Goal: Task Accomplishment & Management: Complete application form

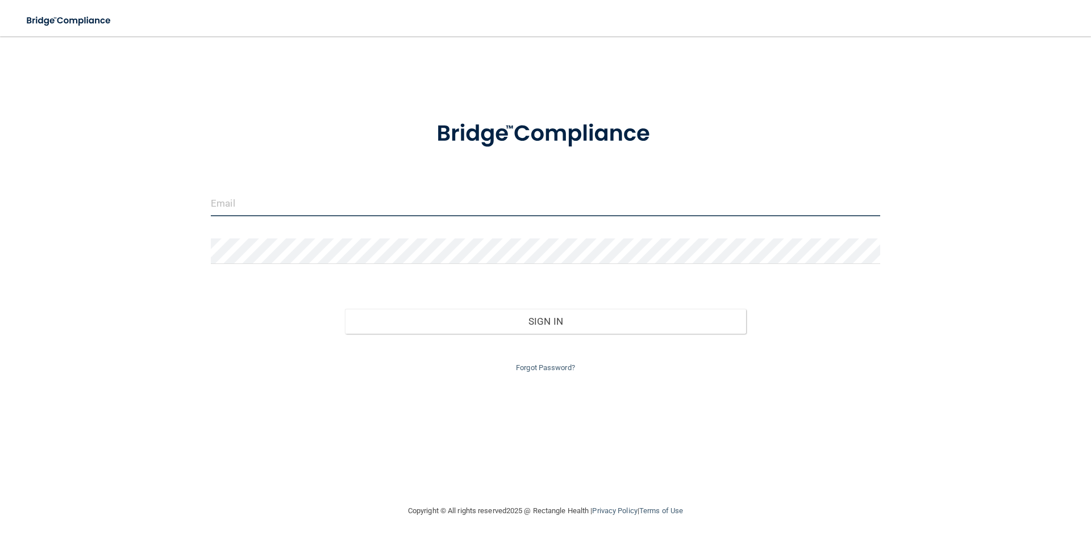
click at [325, 214] on input "email" at bounding box center [545, 204] width 669 height 26
type input "[PERSON_NAME][EMAIL_ADDRESS][PERSON_NAME][DOMAIN_NAME]"
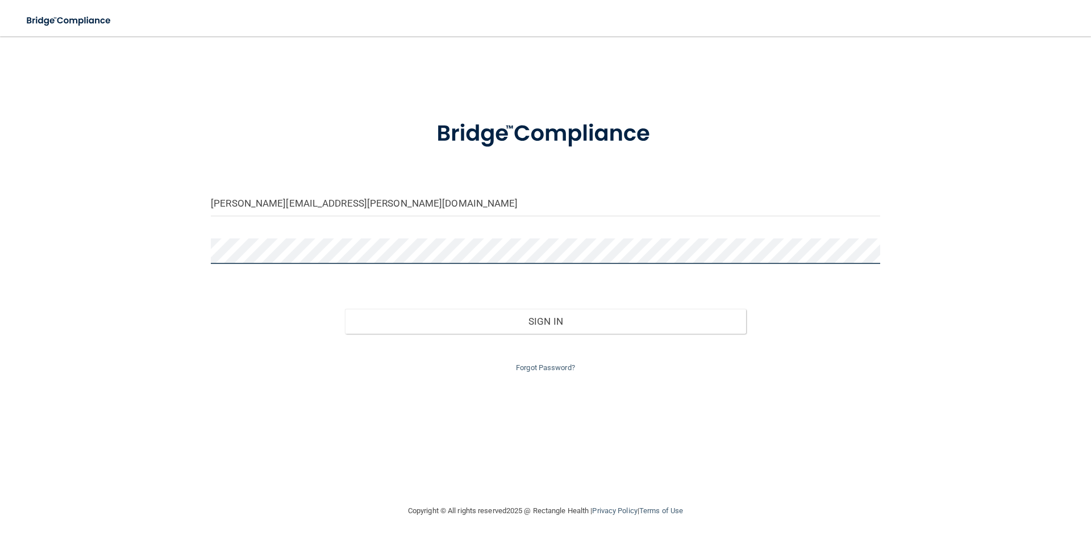
click at [345, 309] on button "Sign In" at bounding box center [546, 321] width 402 height 25
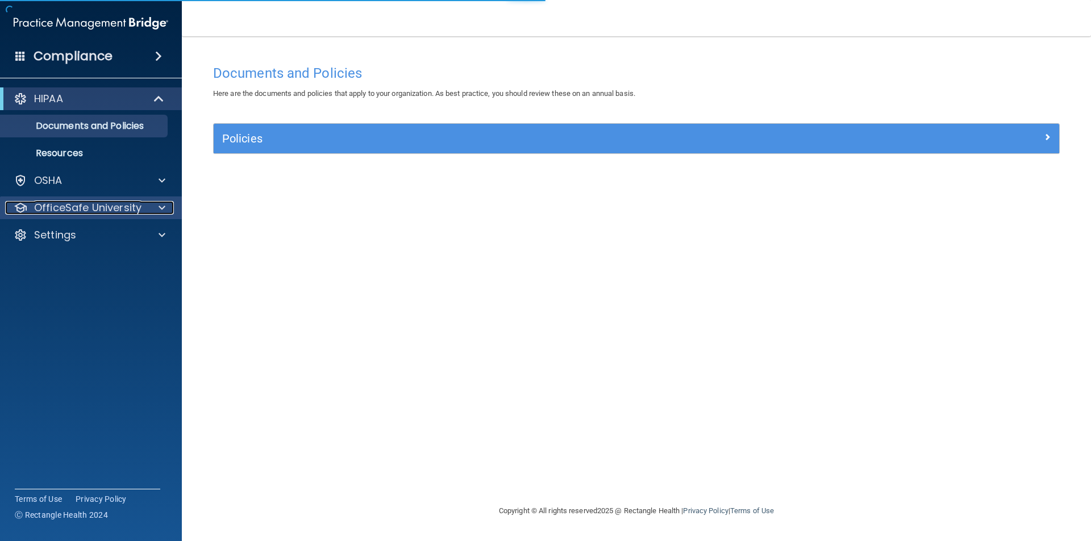
click at [127, 213] on p "OfficeSafe University" at bounding box center [87, 208] width 107 height 14
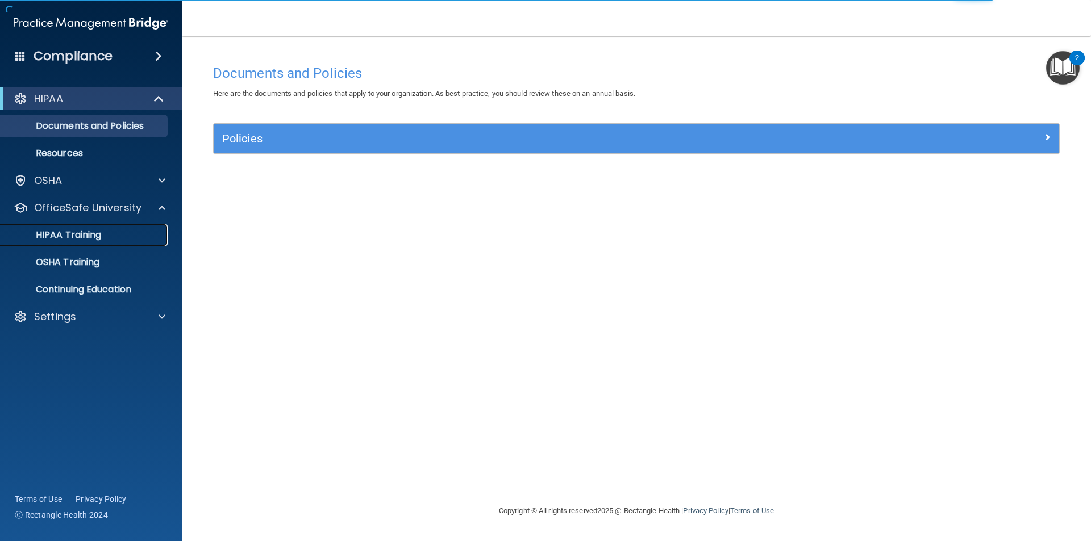
click at [96, 239] on p "HIPAA Training" at bounding box center [54, 235] width 94 height 11
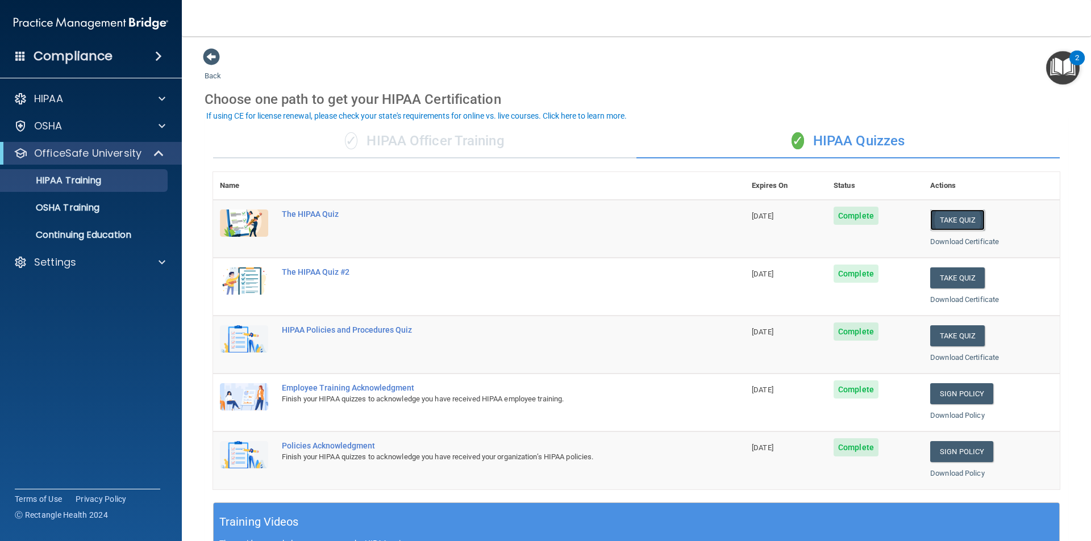
click at [948, 217] on button "Take Quiz" at bounding box center [957, 220] width 55 height 21
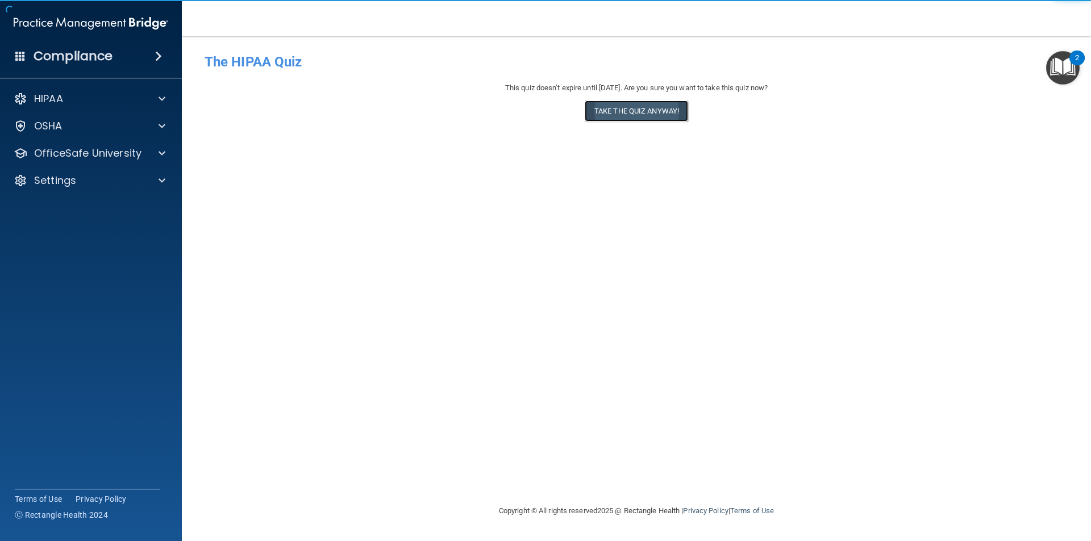
click at [658, 112] on button "Take the quiz anyway!" at bounding box center [636, 111] width 103 height 21
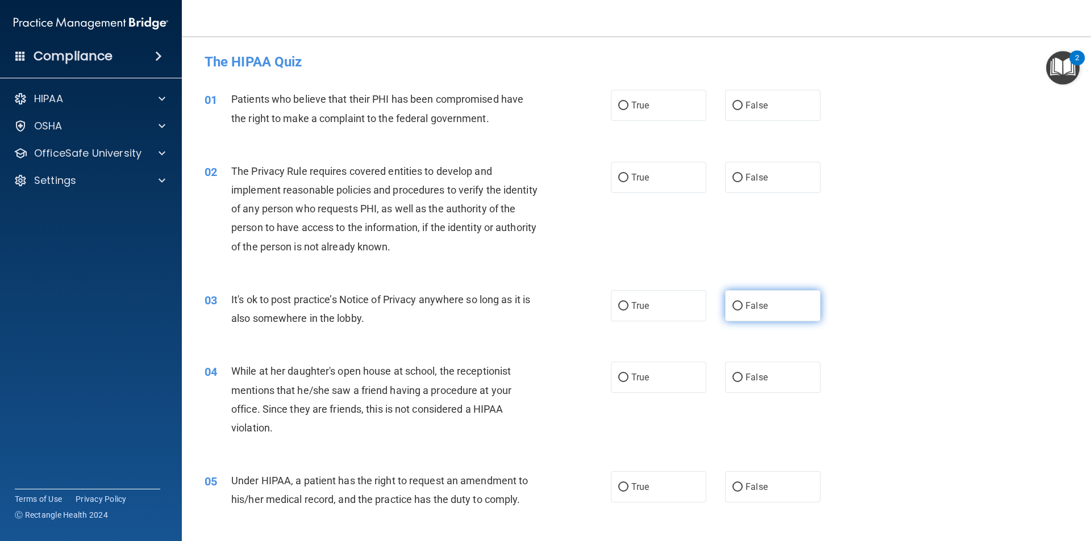
click at [766, 300] on label "False" at bounding box center [772, 305] width 95 height 31
click at [743, 302] on input "False" at bounding box center [737, 306] width 10 height 9
radio input "true"
click at [656, 113] on label "True" at bounding box center [658, 105] width 95 height 31
click at [628, 110] on input "True" at bounding box center [623, 106] width 10 height 9
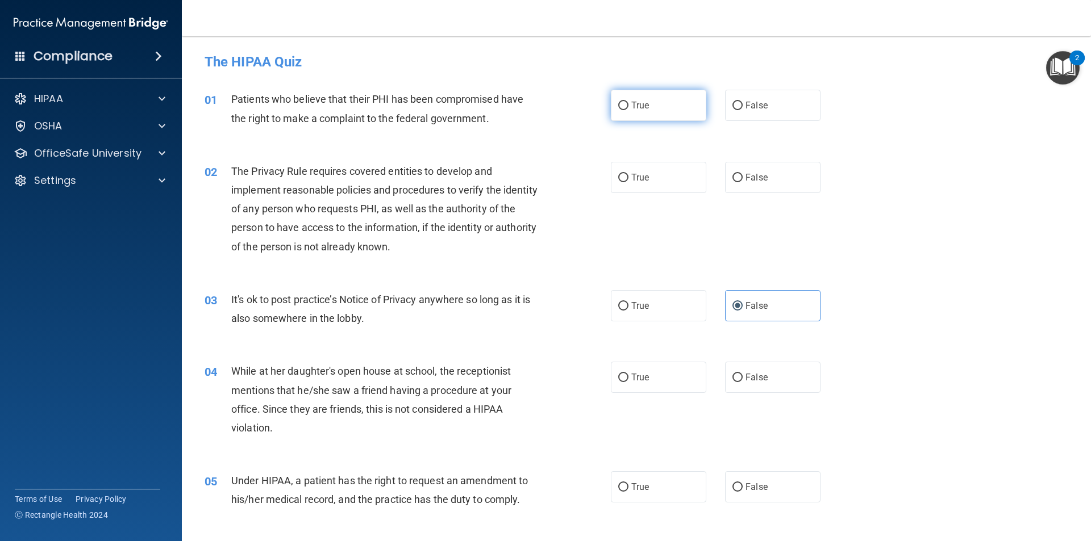
radio input "true"
click at [656, 180] on label "True" at bounding box center [658, 177] width 95 height 31
click at [628, 180] on input "True" at bounding box center [623, 178] width 10 height 9
radio input "true"
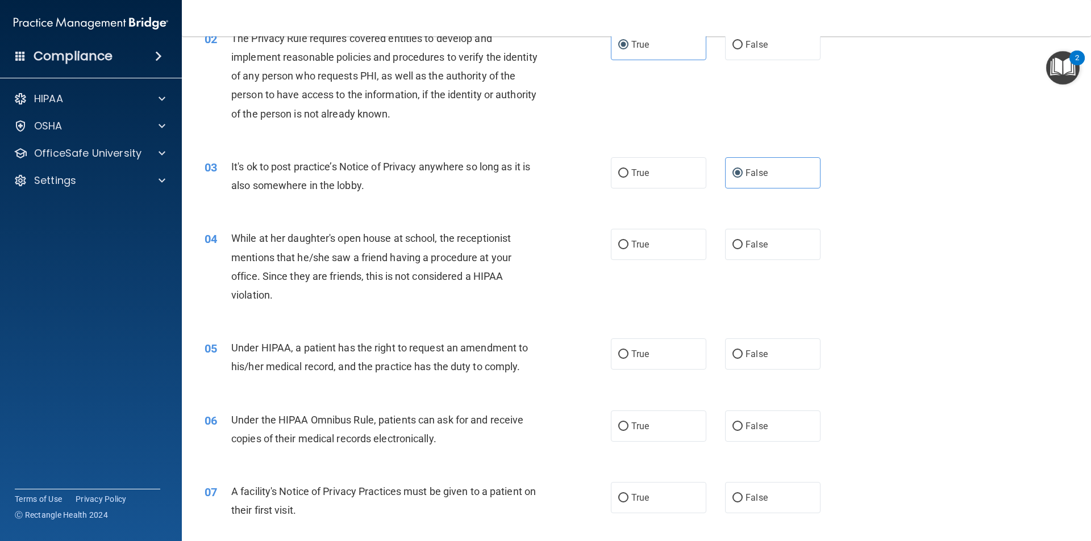
scroll to position [170, 0]
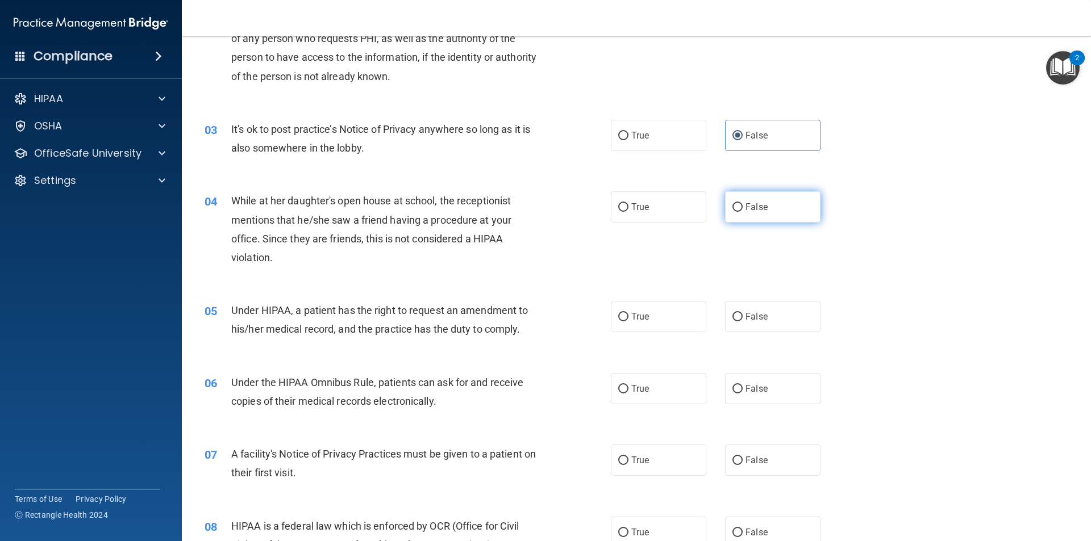
click at [789, 209] on label "False" at bounding box center [772, 206] width 95 height 31
click at [743, 209] on input "False" at bounding box center [737, 207] width 10 height 9
radio input "true"
click at [791, 307] on label "False" at bounding box center [772, 316] width 95 height 31
click at [743, 313] on input "False" at bounding box center [737, 317] width 10 height 9
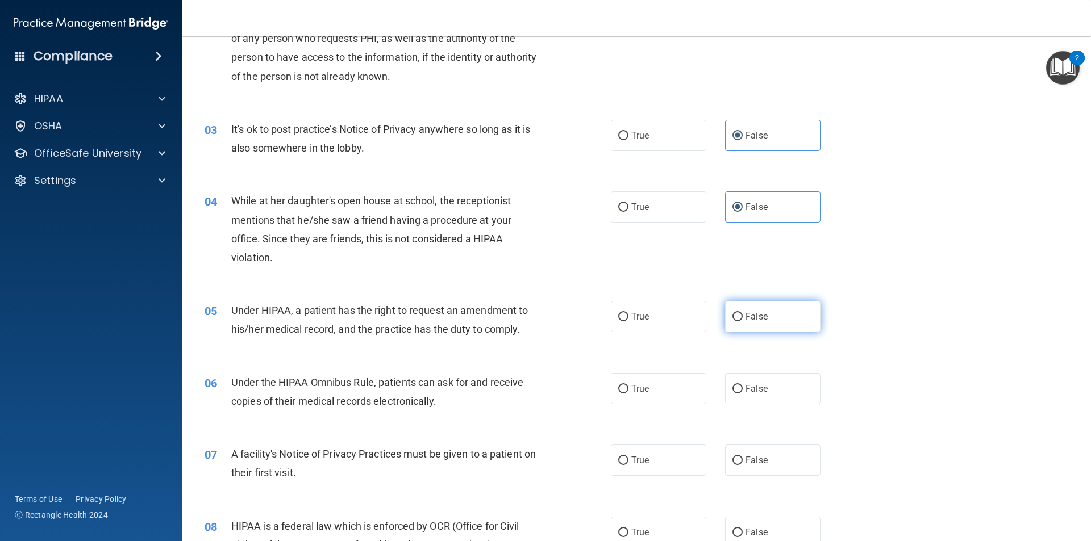
radio input "true"
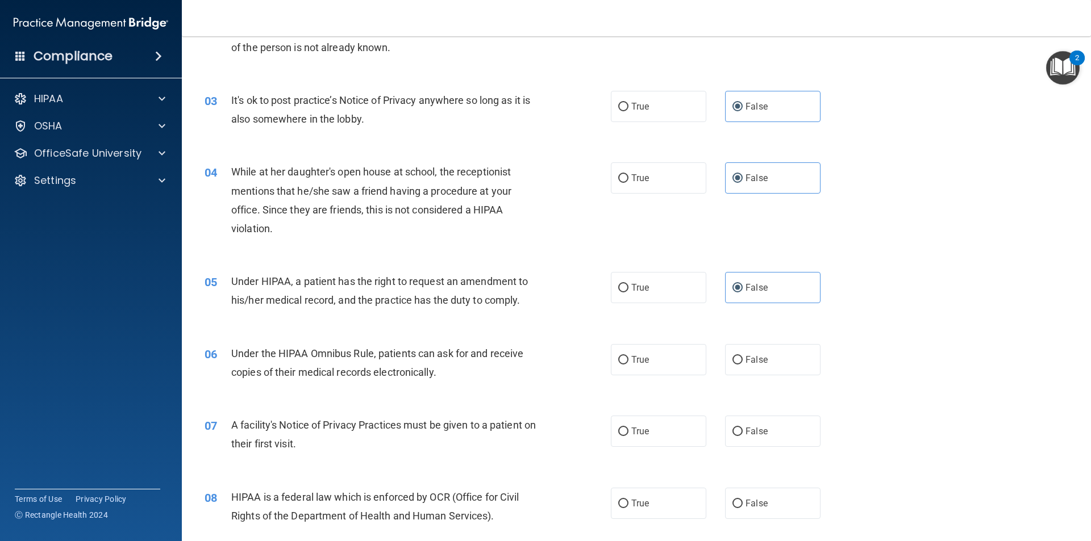
scroll to position [227, 0]
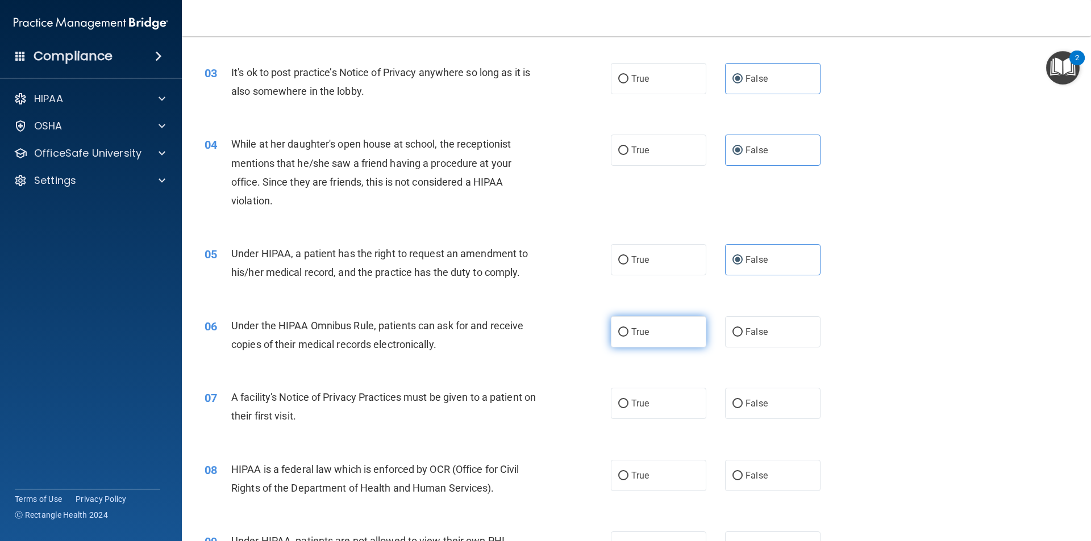
click at [670, 332] on label "True" at bounding box center [658, 331] width 95 height 31
click at [628, 332] on input "True" at bounding box center [623, 332] width 10 height 9
radio input "true"
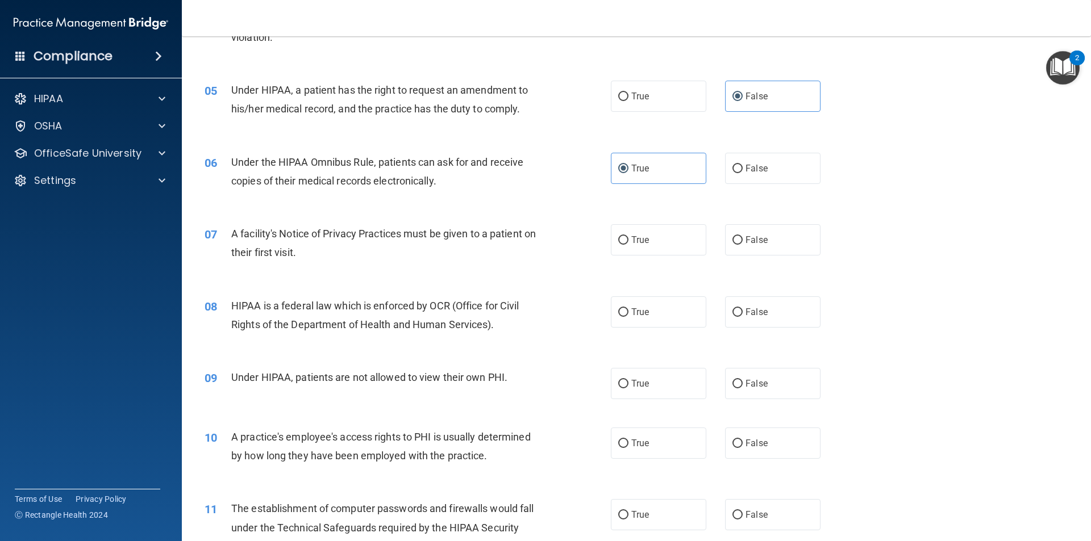
scroll to position [398, 0]
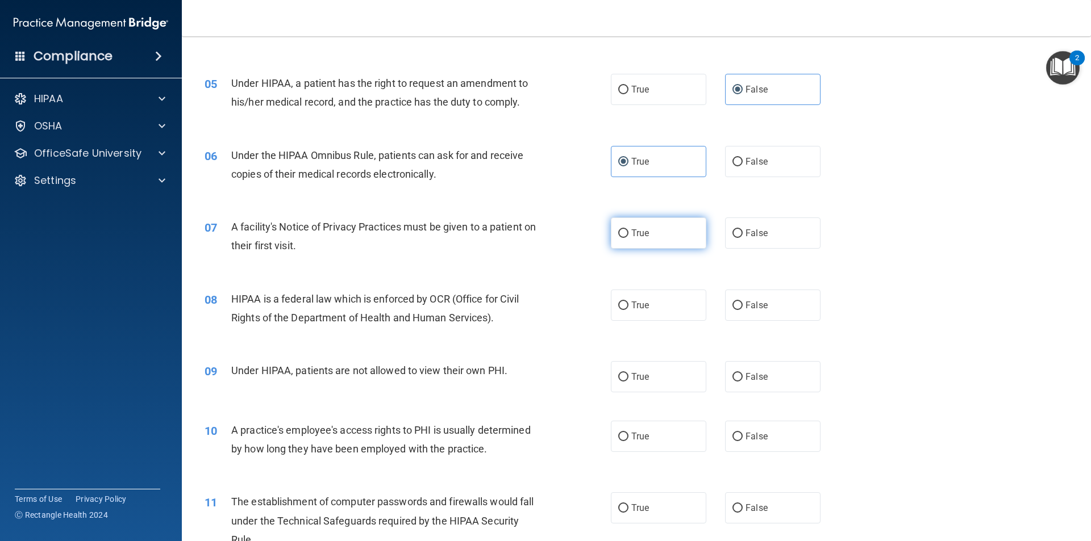
click at [624, 230] on label "True" at bounding box center [658, 233] width 95 height 31
click at [624, 230] on input "True" at bounding box center [623, 234] width 10 height 9
radio input "true"
click at [645, 301] on span "True" at bounding box center [640, 305] width 18 height 11
click at [628, 302] on input "True" at bounding box center [623, 306] width 10 height 9
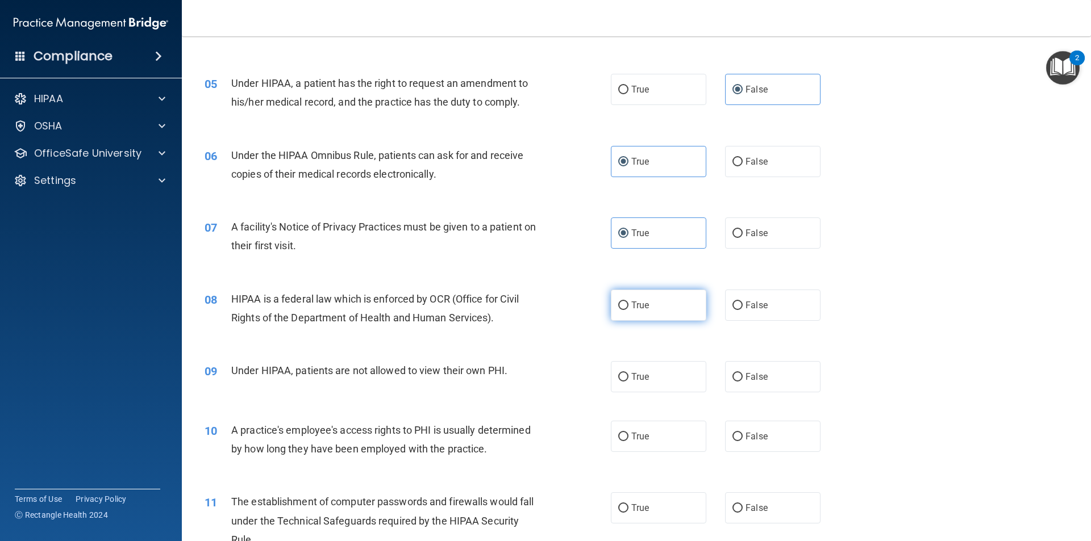
radio input "true"
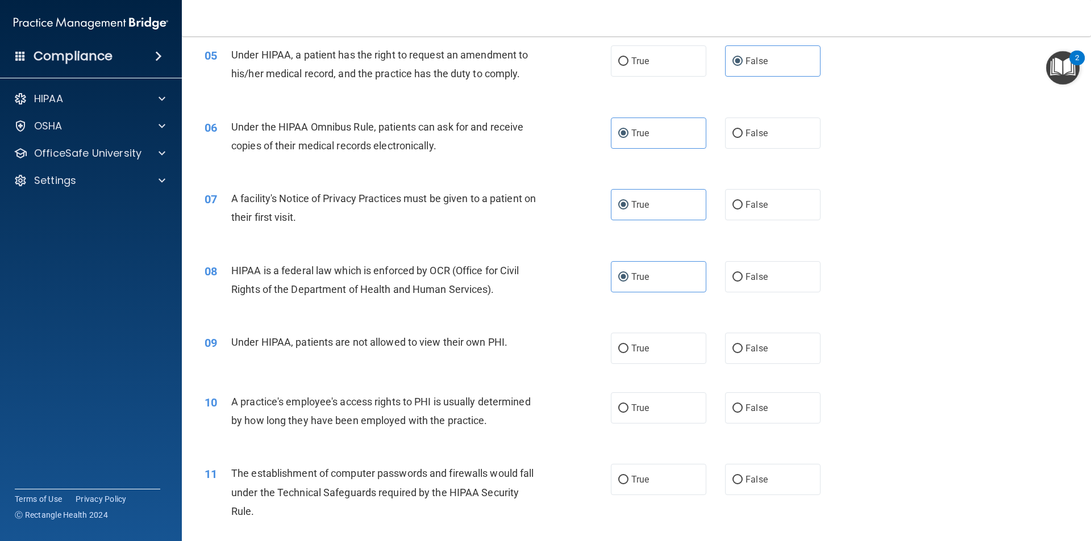
scroll to position [455, 0]
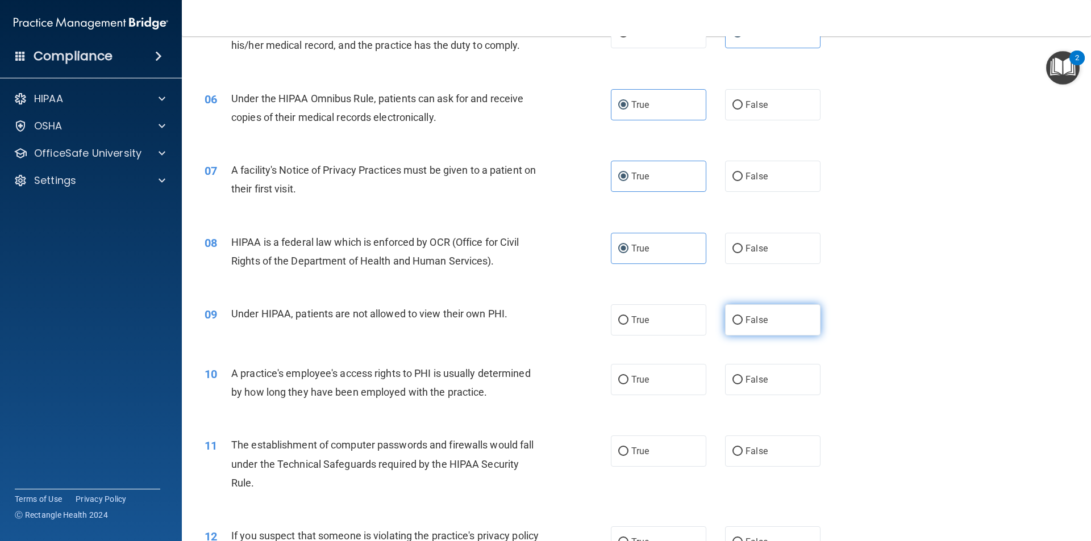
click at [755, 316] on span "False" at bounding box center [756, 320] width 22 height 11
click at [743, 316] on input "False" at bounding box center [737, 320] width 10 height 9
radio input "true"
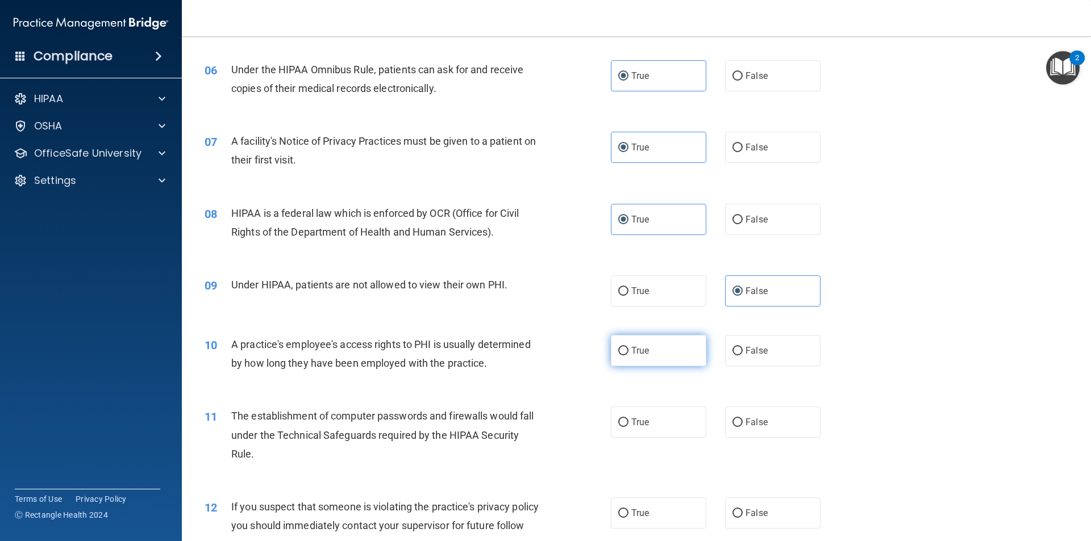
scroll to position [511, 0]
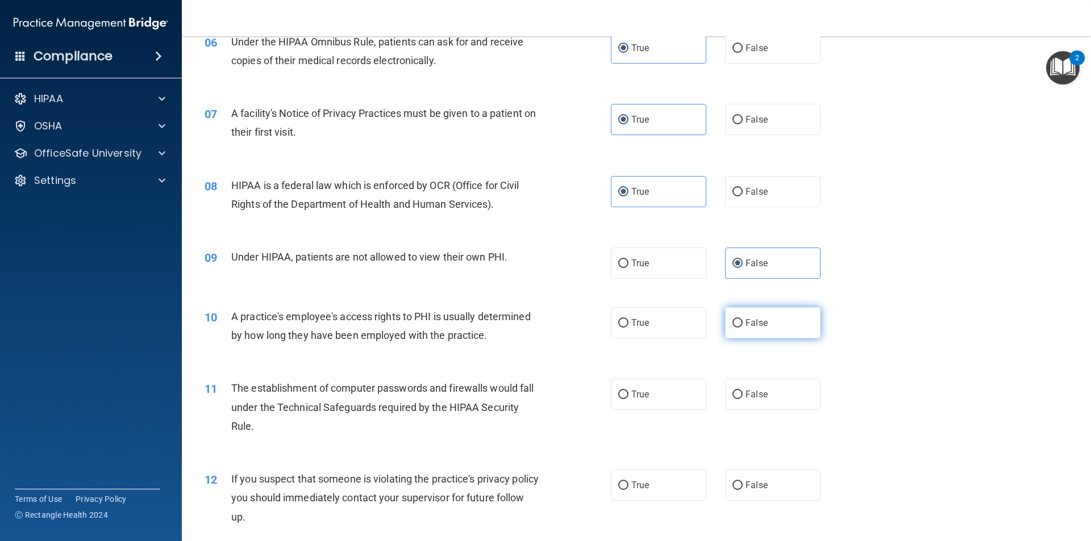
click at [747, 320] on span "False" at bounding box center [756, 323] width 22 height 11
click at [743, 320] on input "False" at bounding box center [737, 323] width 10 height 9
radio input "true"
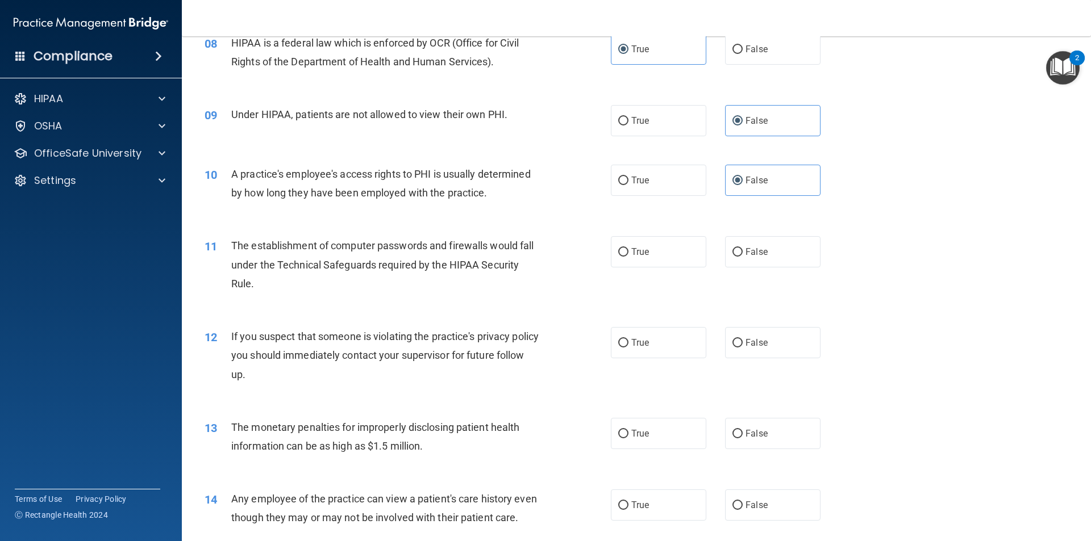
scroll to position [682, 0]
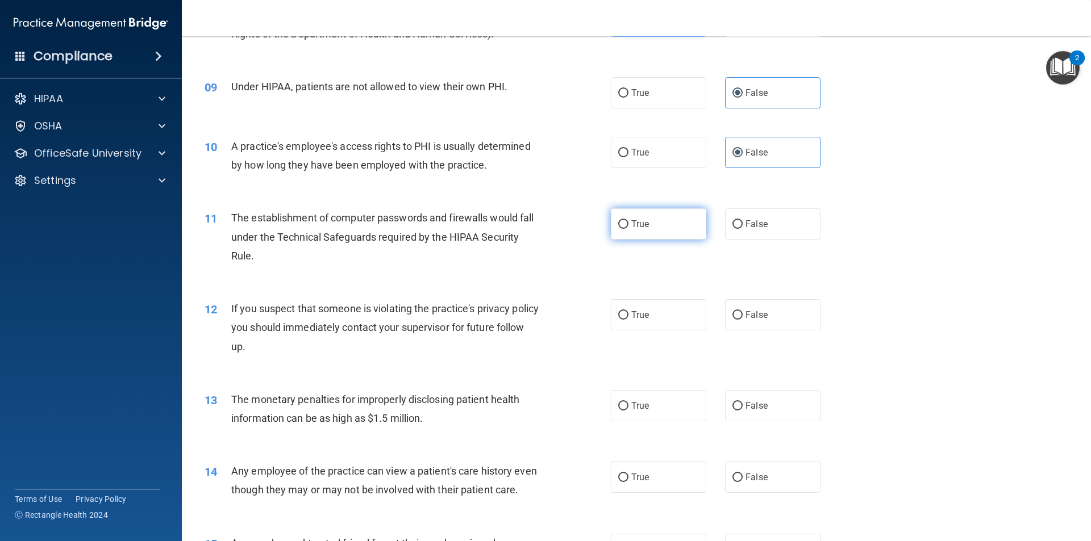
click at [665, 234] on label "True" at bounding box center [658, 224] width 95 height 31
click at [628, 229] on input "True" at bounding box center [623, 224] width 10 height 9
radio input "true"
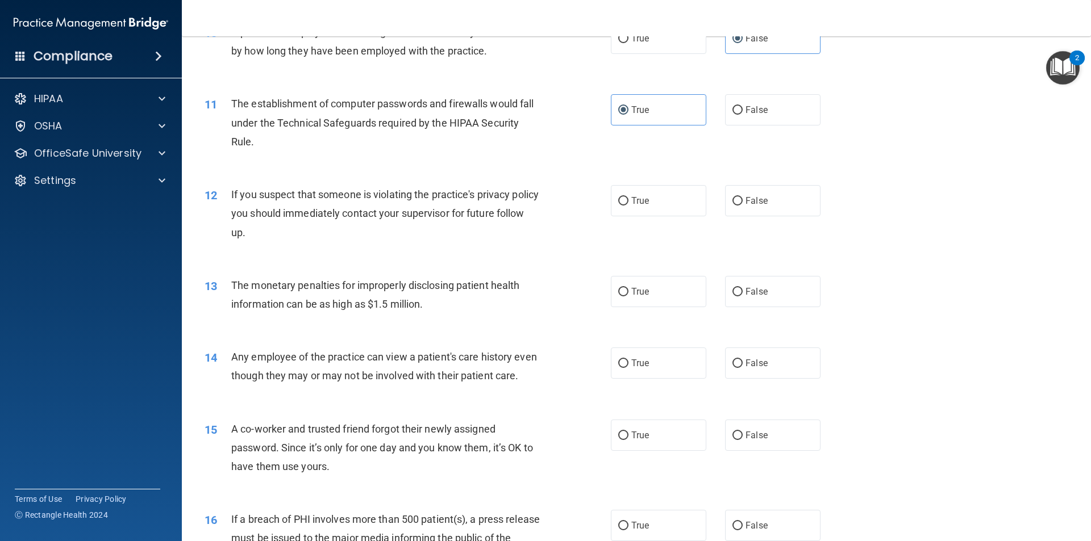
scroll to position [852, 0]
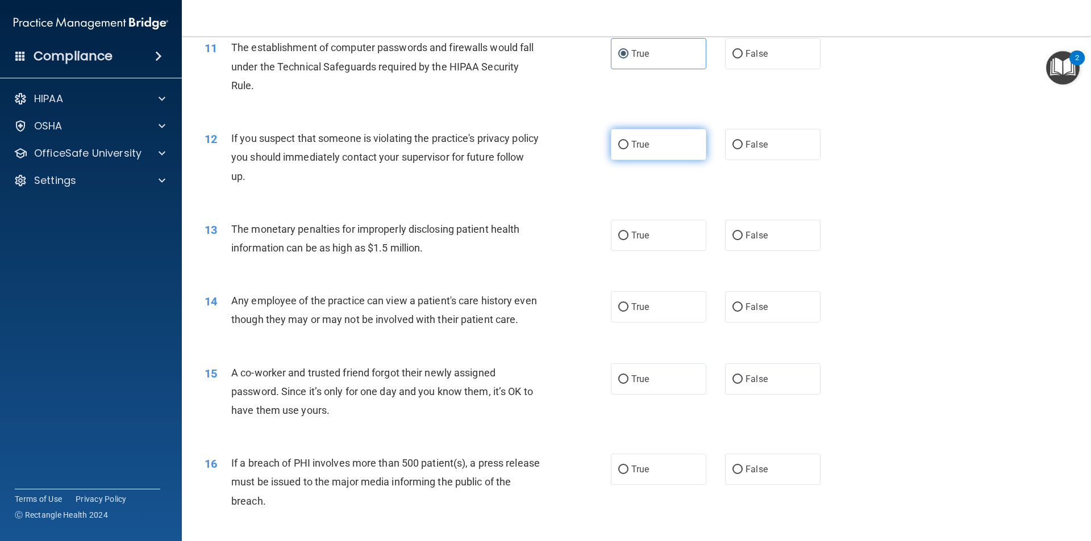
click at [654, 152] on label "True" at bounding box center [658, 144] width 95 height 31
click at [628, 149] on input "True" at bounding box center [623, 145] width 10 height 9
radio input "true"
click at [714, 238] on div "True False" at bounding box center [725, 235] width 229 height 31
click at [648, 245] on label "True" at bounding box center [658, 235] width 95 height 31
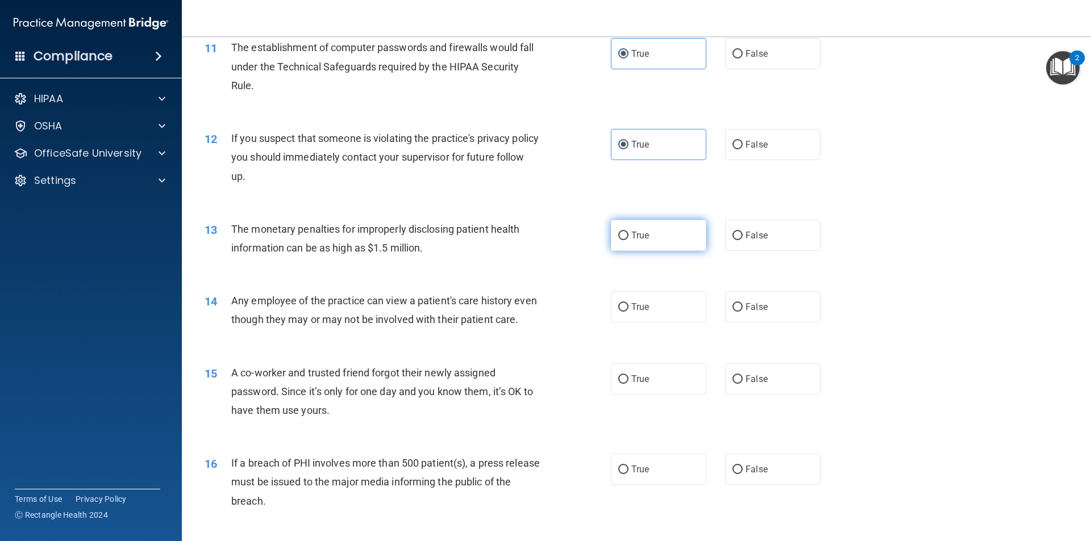
click at [628, 240] on input "True" at bounding box center [623, 236] width 10 height 9
radio input "true"
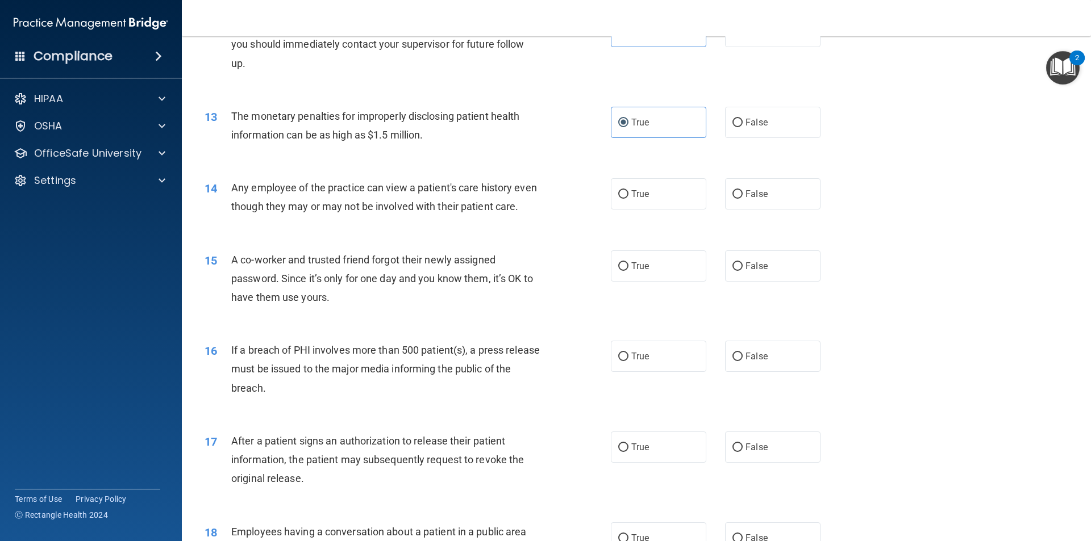
scroll to position [966, 0]
click at [732, 198] on input "False" at bounding box center [737, 194] width 10 height 9
radio input "true"
click at [751, 271] on span "False" at bounding box center [756, 265] width 22 height 11
click at [743, 270] on input "False" at bounding box center [737, 266] width 10 height 9
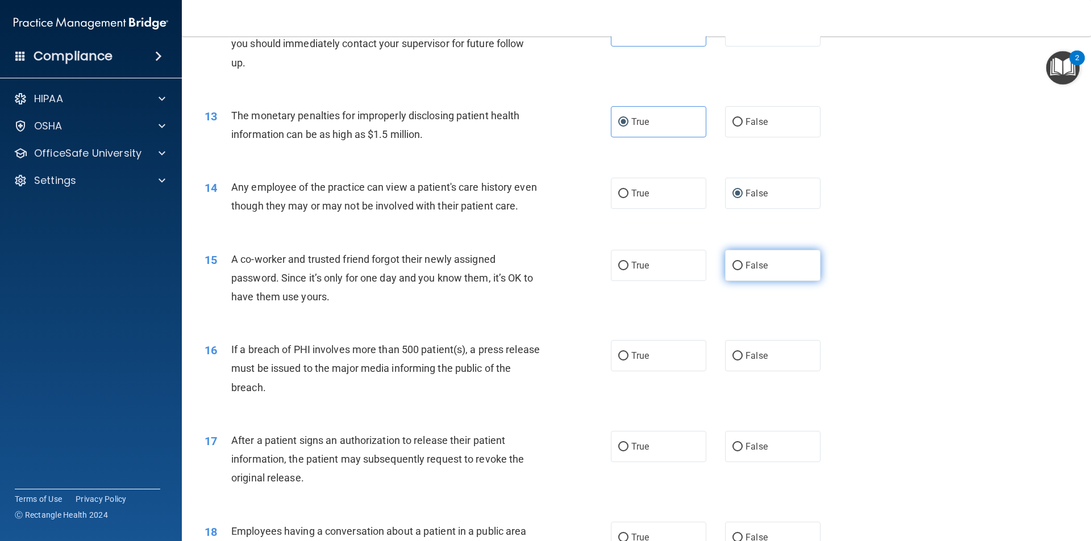
radio input "true"
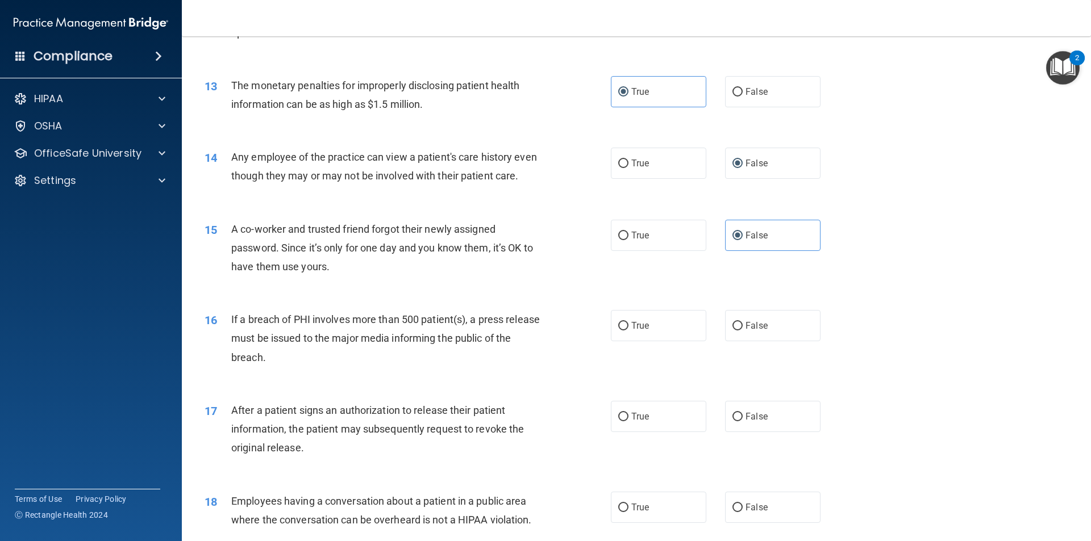
scroll to position [1023, 0]
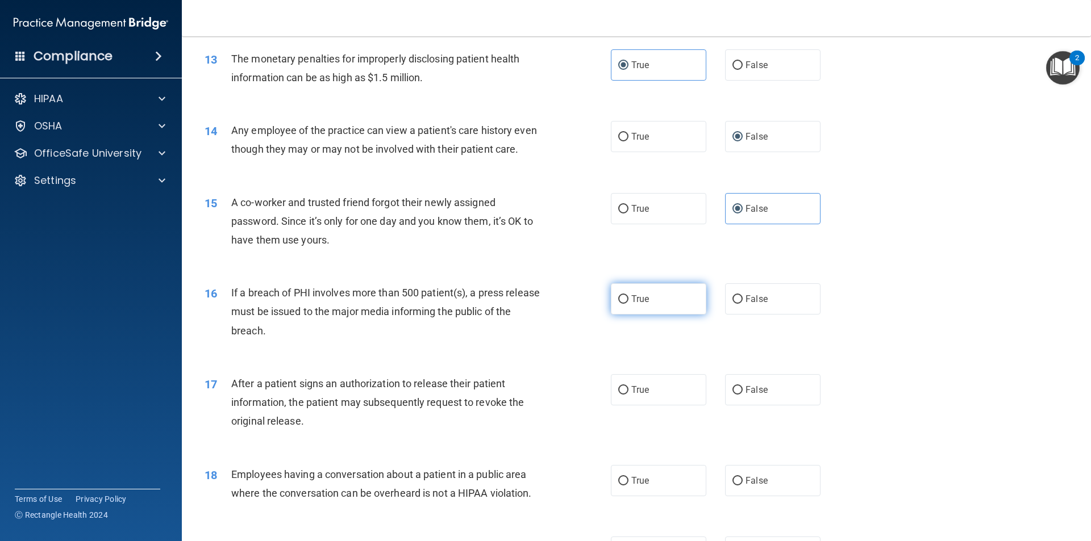
click at [677, 313] on label "True" at bounding box center [658, 299] width 95 height 31
click at [628, 304] on input "True" at bounding box center [623, 299] width 10 height 9
radio input "true"
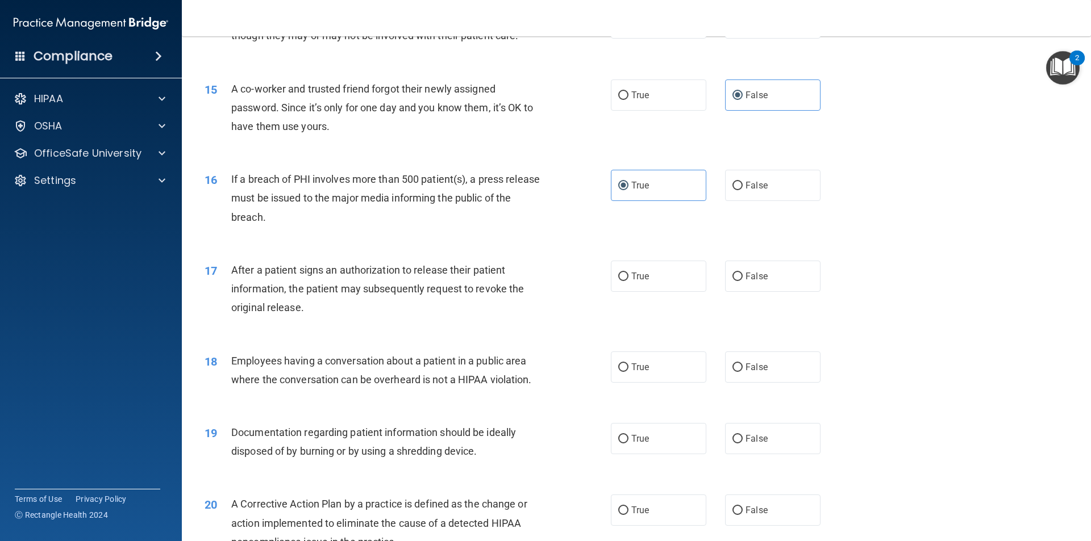
scroll to position [1193, 0]
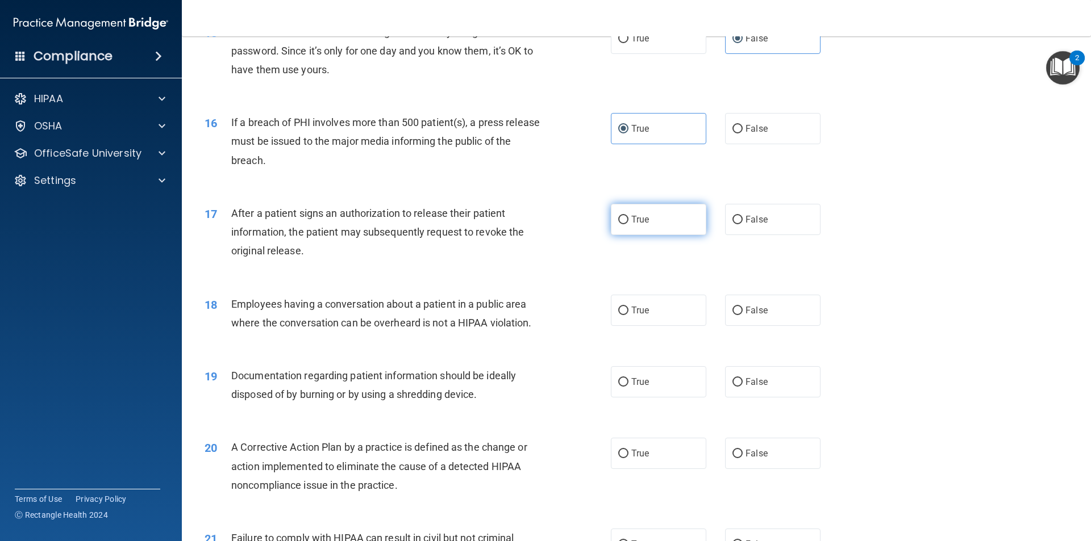
click at [635, 225] on span "True" at bounding box center [640, 219] width 18 height 11
click at [628, 224] on input "True" at bounding box center [623, 220] width 10 height 9
radio input "true"
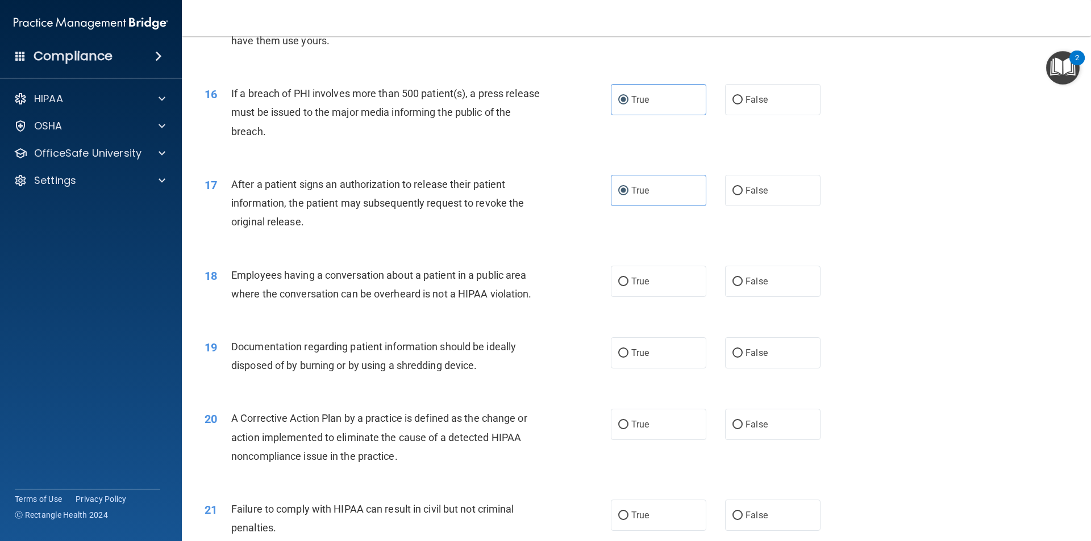
scroll to position [1250, 0]
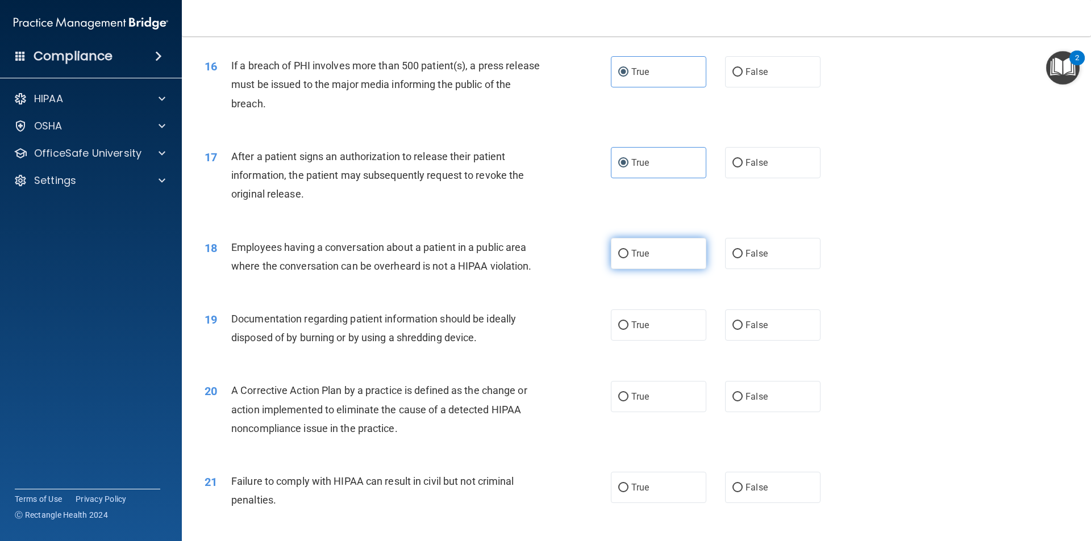
click at [699, 269] on label "True" at bounding box center [658, 253] width 95 height 31
click at [628, 259] on input "True" at bounding box center [623, 254] width 10 height 9
radio input "true"
click at [801, 264] on label "False" at bounding box center [772, 253] width 95 height 31
click at [743, 259] on input "False" at bounding box center [737, 254] width 10 height 9
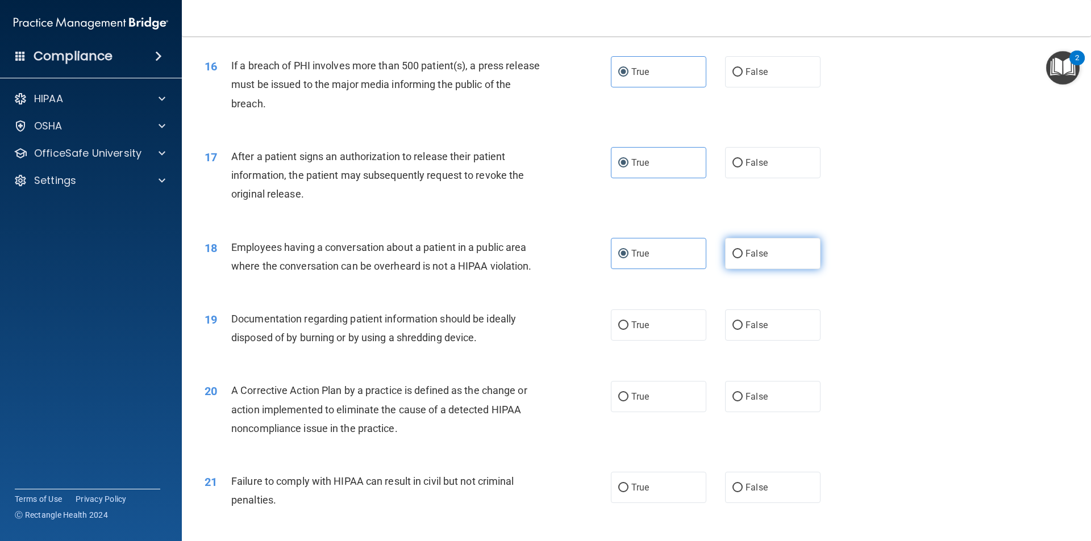
radio input "true"
radio input "false"
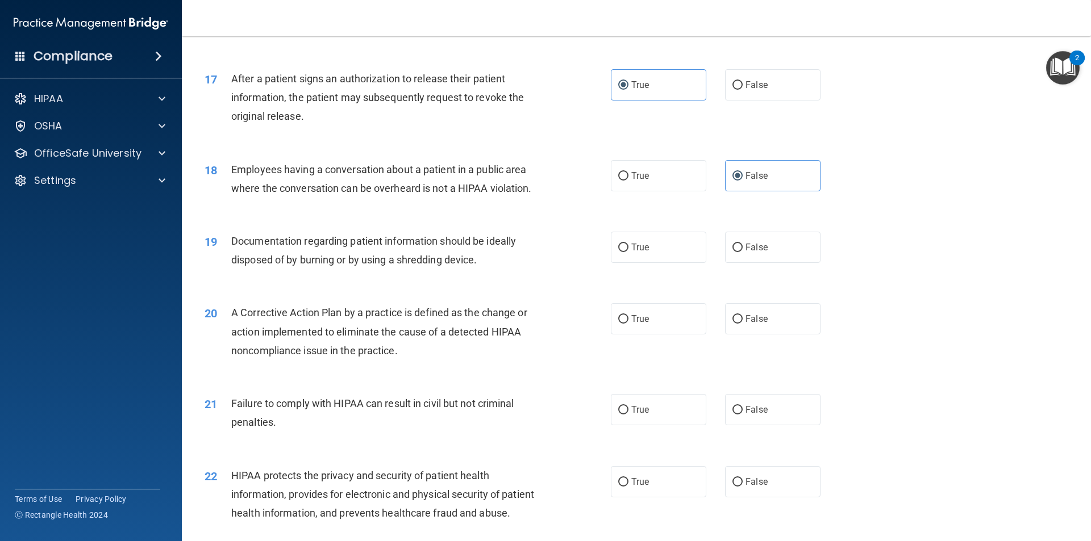
scroll to position [1364, 0]
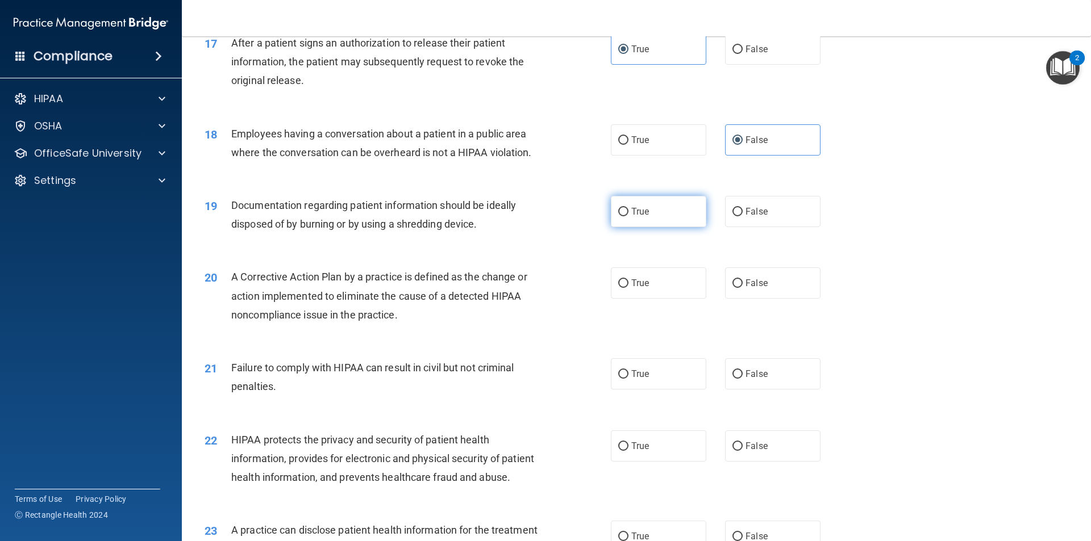
click at [635, 217] on span "True" at bounding box center [640, 211] width 18 height 11
click at [628, 216] on input "True" at bounding box center [623, 212] width 10 height 9
radio input "true"
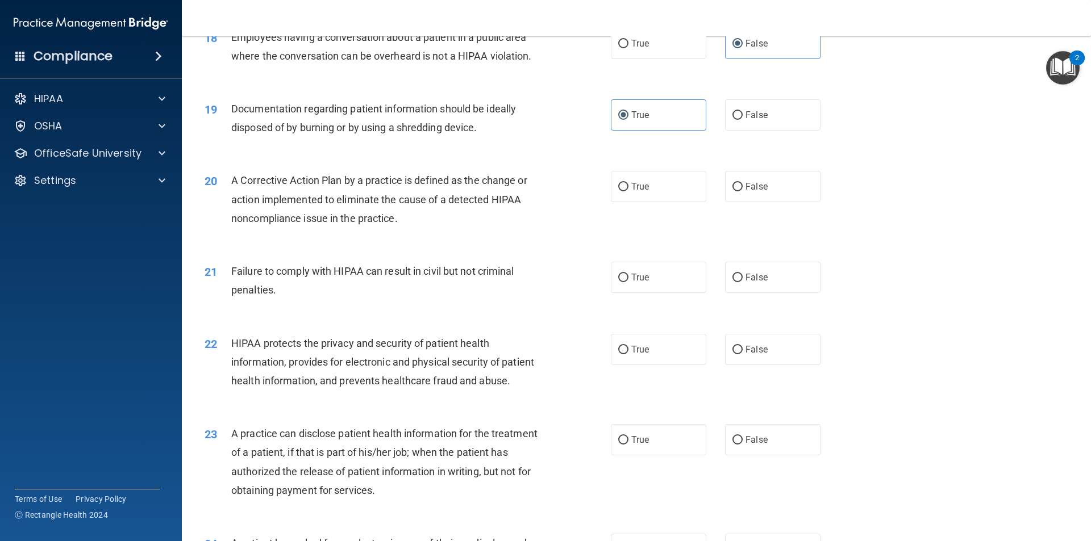
scroll to position [1477, 0]
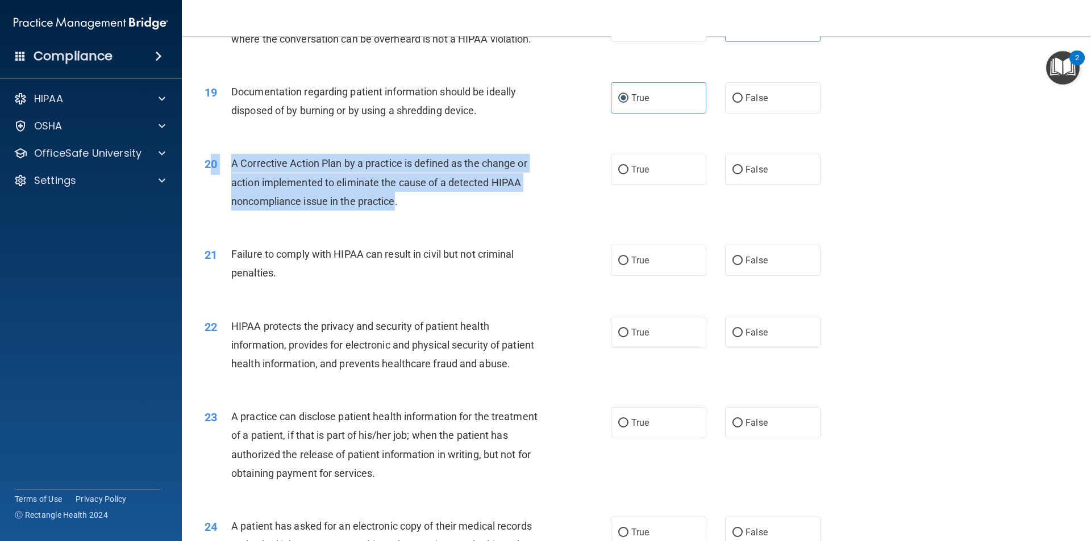
drag, startPoint x: 397, startPoint y: 218, endPoint x: 210, endPoint y: 182, distance: 189.8
click at [210, 182] on div "20 A Corrective Action Plan by a practice is defined as the change or action im…" at bounding box center [408, 185] width 440 height 63
click at [358, 207] on span "A Corrective Action Plan by a practice is defined as the change or action imple…" at bounding box center [379, 181] width 296 height 49
drag, startPoint x: 370, startPoint y: 220, endPoint x: 234, endPoint y: 184, distance: 140.6
click at [234, 184] on div "A Corrective Action Plan by a practice is defined as the change or action imple…" at bounding box center [390, 182] width 318 height 57
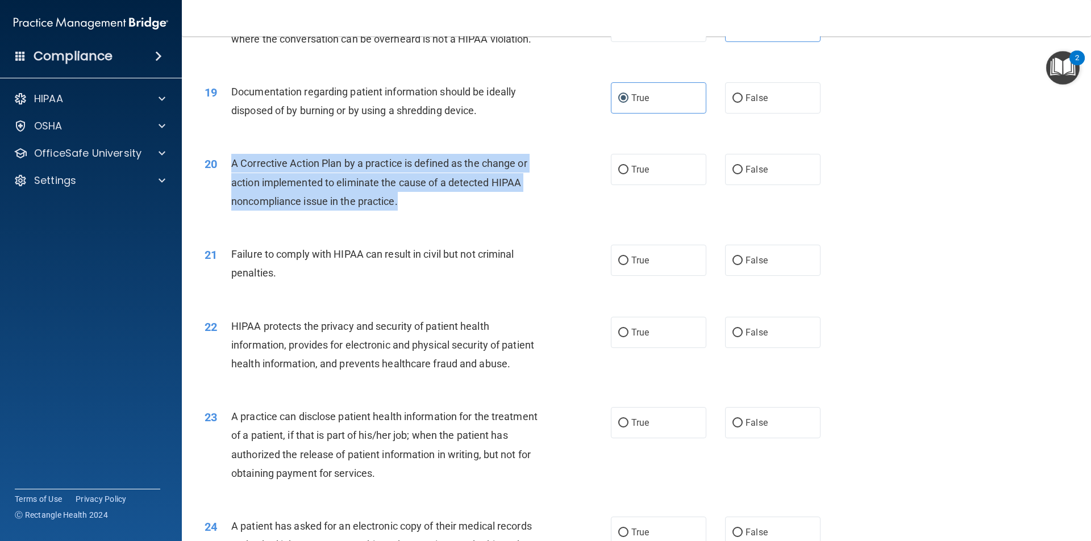
copy span "A Corrective Action Plan by a practice is defined as the change or action imple…"
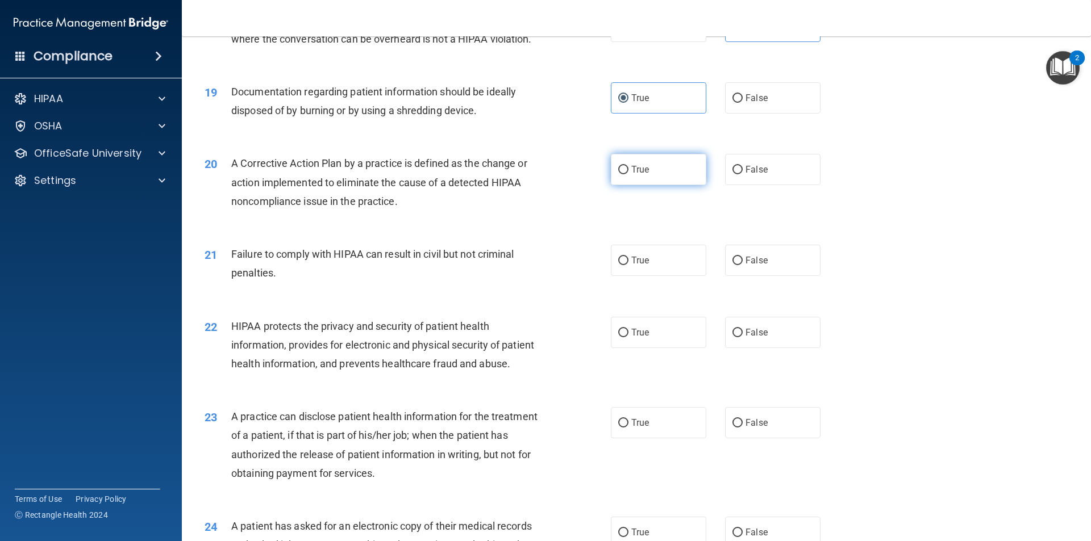
click at [638, 185] on label "True" at bounding box center [658, 169] width 95 height 31
click at [628, 174] on input "True" at bounding box center [623, 170] width 10 height 9
radio input "true"
click at [765, 275] on label "False" at bounding box center [772, 260] width 95 height 31
click at [743, 265] on input "False" at bounding box center [737, 261] width 10 height 9
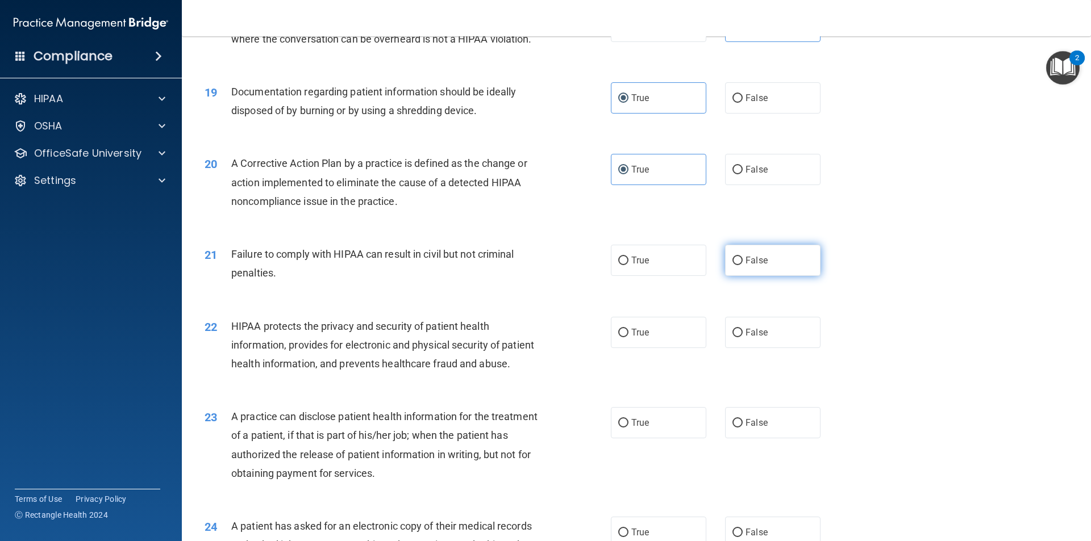
radio input "true"
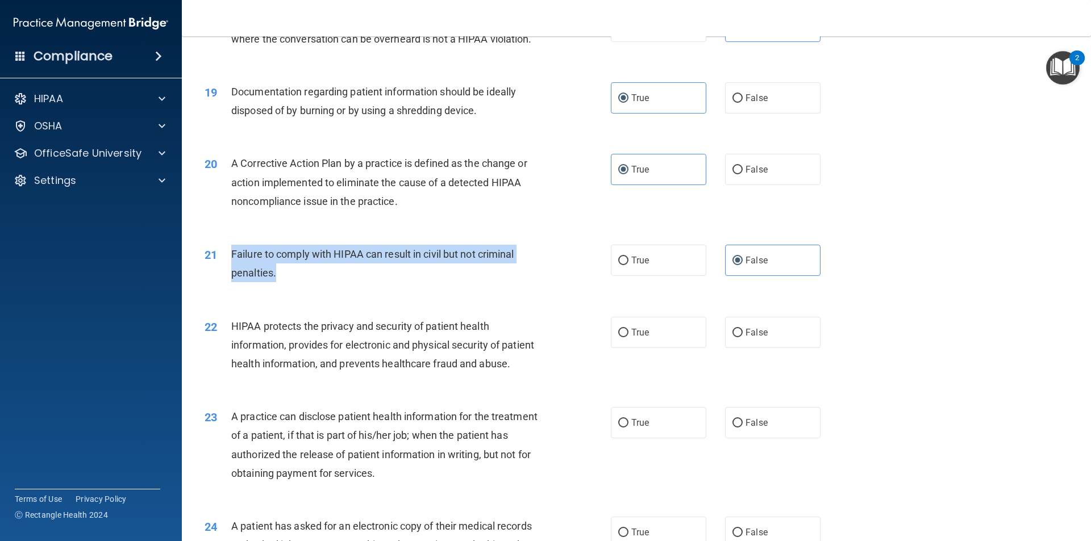
drag, startPoint x: 283, startPoint y: 293, endPoint x: 222, endPoint y: 267, distance: 66.5
click at [222, 267] on div "21 Failure to comply with HIPAA can result in civil but not criminal penalties." at bounding box center [408, 266] width 440 height 43
copy div "Failure to comply with HIPAA can result in civil but not criminal penalties."
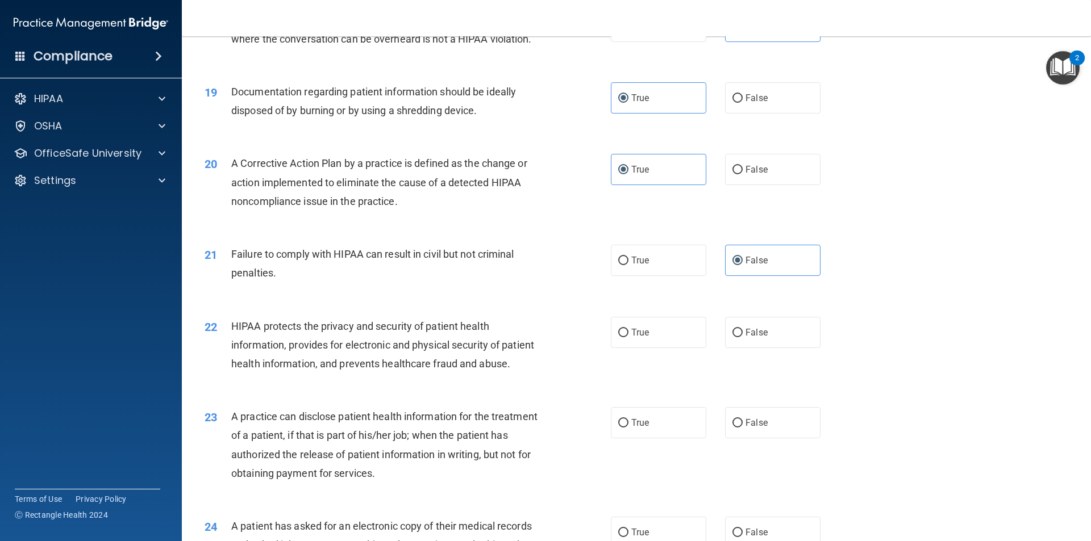
click at [553, 302] on div "21 Failure to comply with HIPAA can result in civil but not criminal penalties.…" at bounding box center [636, 267] width 881 height 72
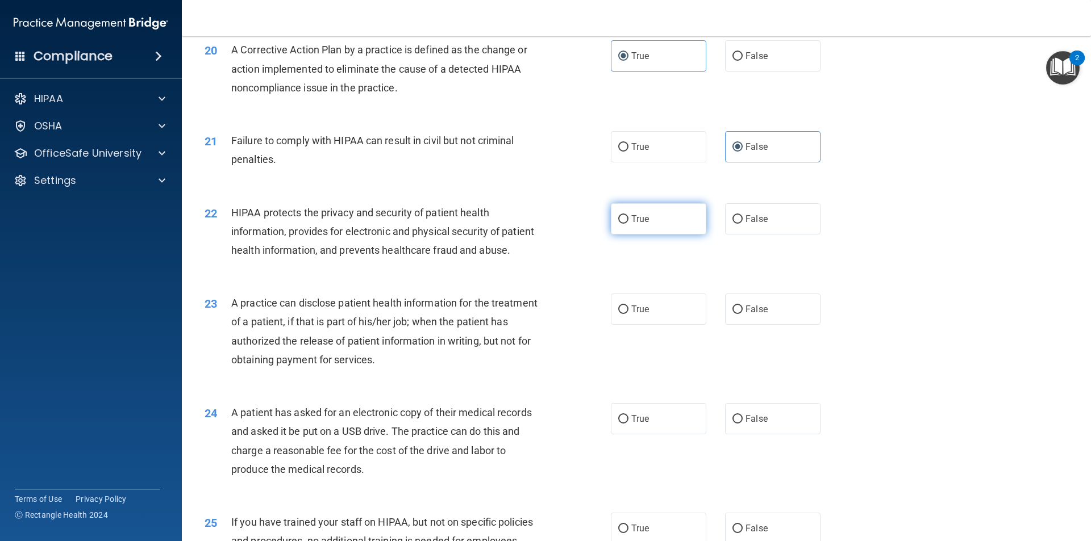
click at [655, 224] on label "True" at bounding box center [658, 218] width 95 height 31
click at [628, 224] on input "True" at bounding box center [623, 219] width 10 height 9
radio input "true"
click at [757, 315] on span "False" at bounding box center [756, 309] width 22 height 11
click at [743, 314] on input "False" at bounding box center [737, 310] width 10 height 9
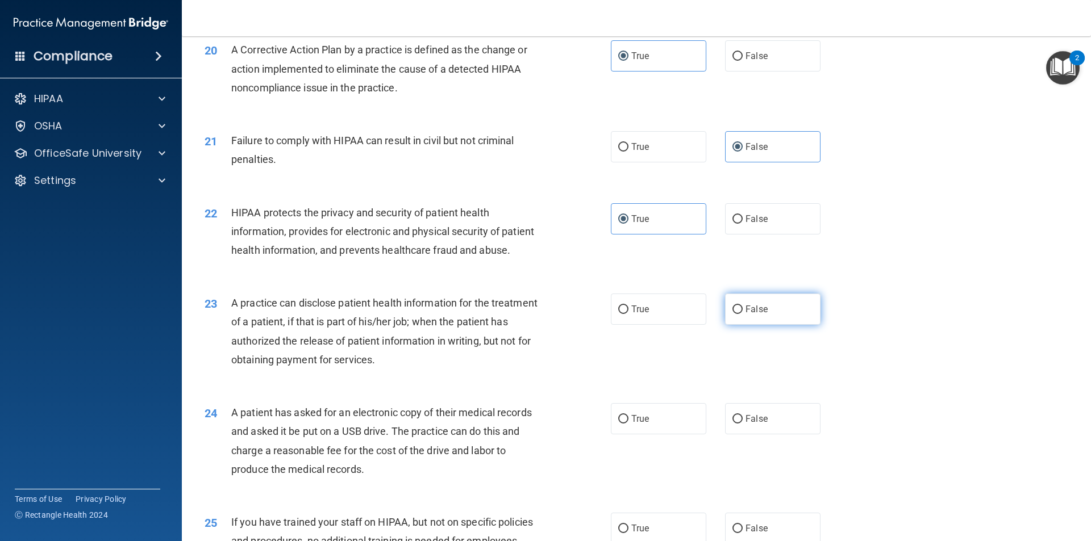
radio input "true"
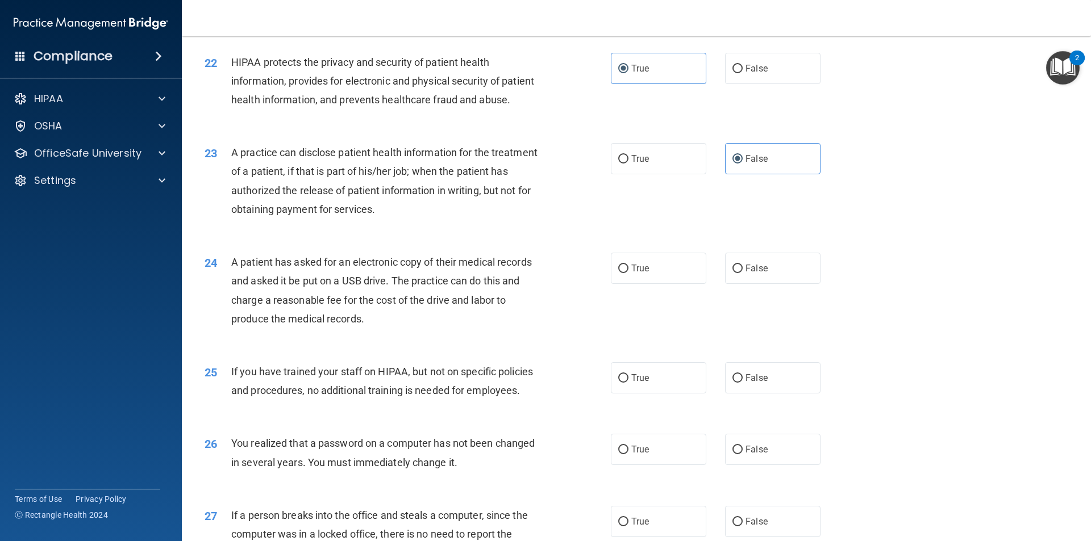
scroll to position [1818, 0]
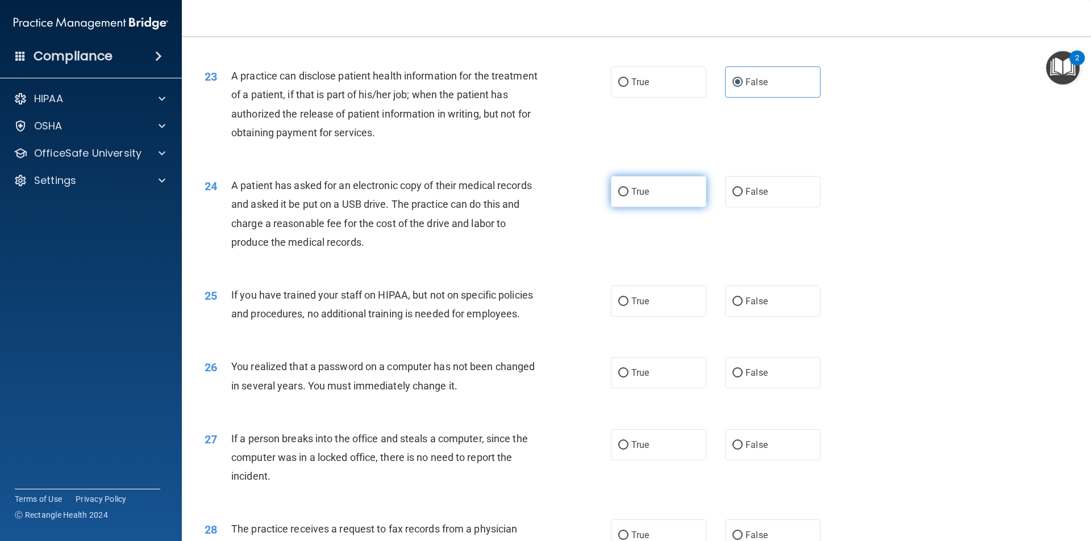
click at [638, 197] on span "True" at bounding box center [640, 191] width 18 height 11
click at [628, 197] on input "True" at bounding box center [623, 192] width 10 height 9
radio input "true"
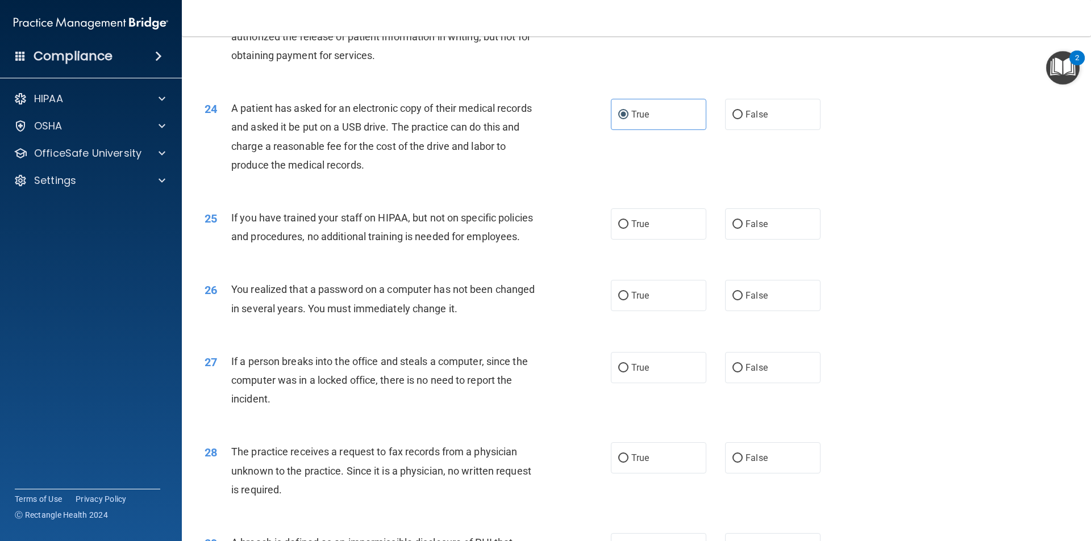
scroll to position [1932, 0]
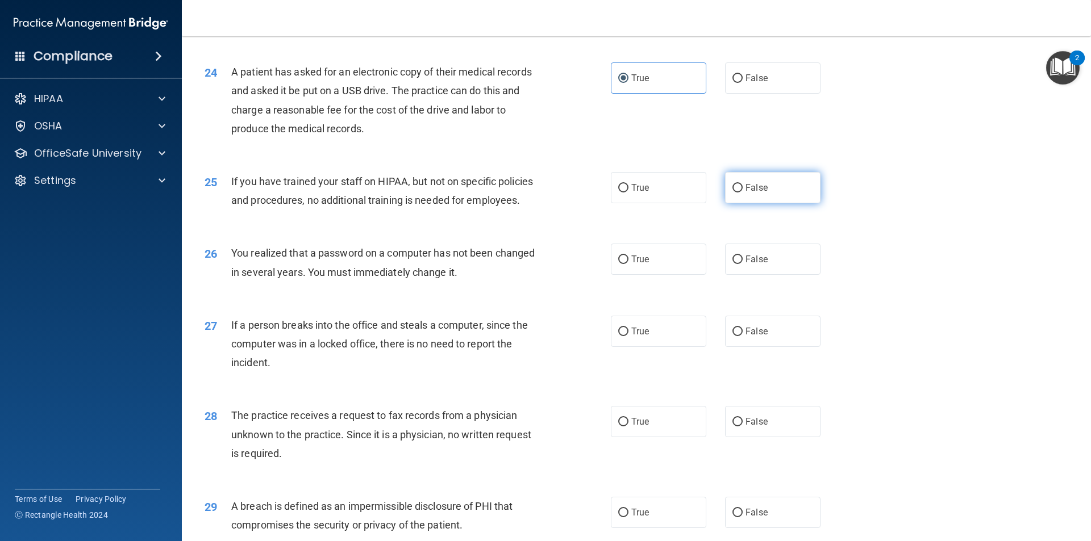
click at [773, 203] on label "False" at bounding box center [772, 187] width 95 height 31
click at [743, 193] on input "False" at bounding box center [737, 188] width 10 height 9
radio input "true"
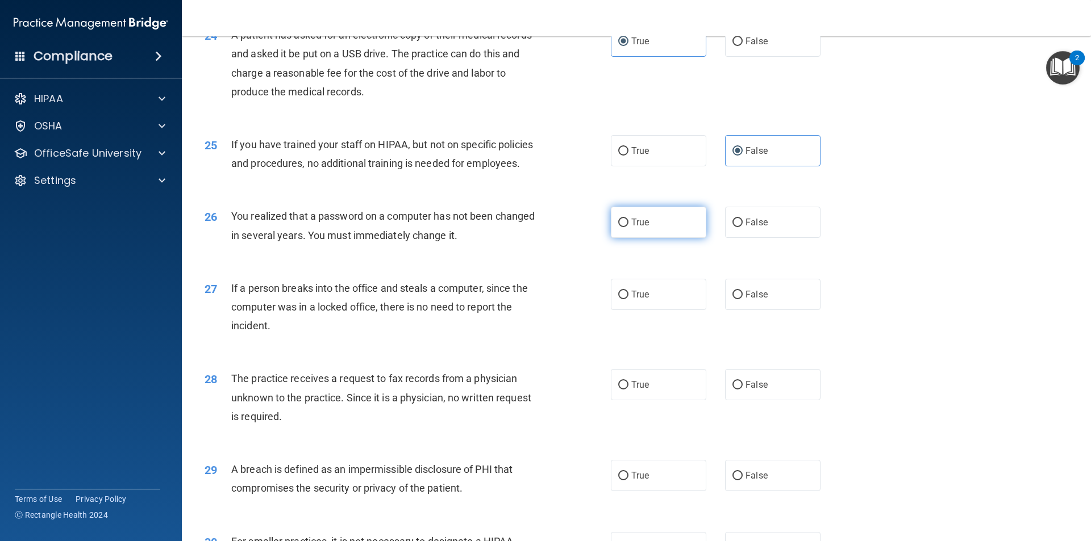
scroll to position [1989, 0]
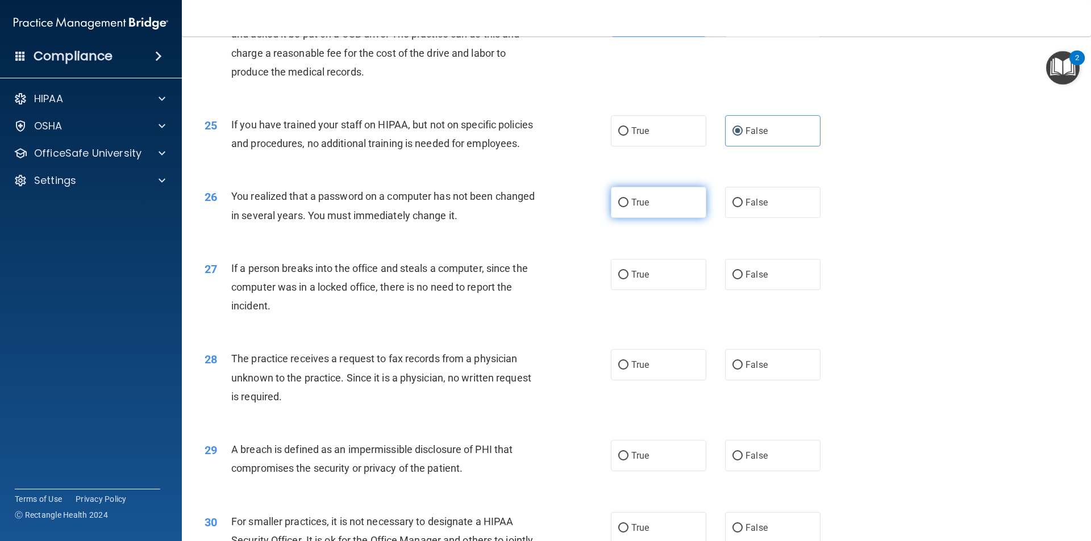
click at [680, 218] on label "True" at bounding box center [658, 202] width 95 height 31
click at [628, 207] on input "True" at bounding box center [623, 203] width 10 height 9
radio input "true"
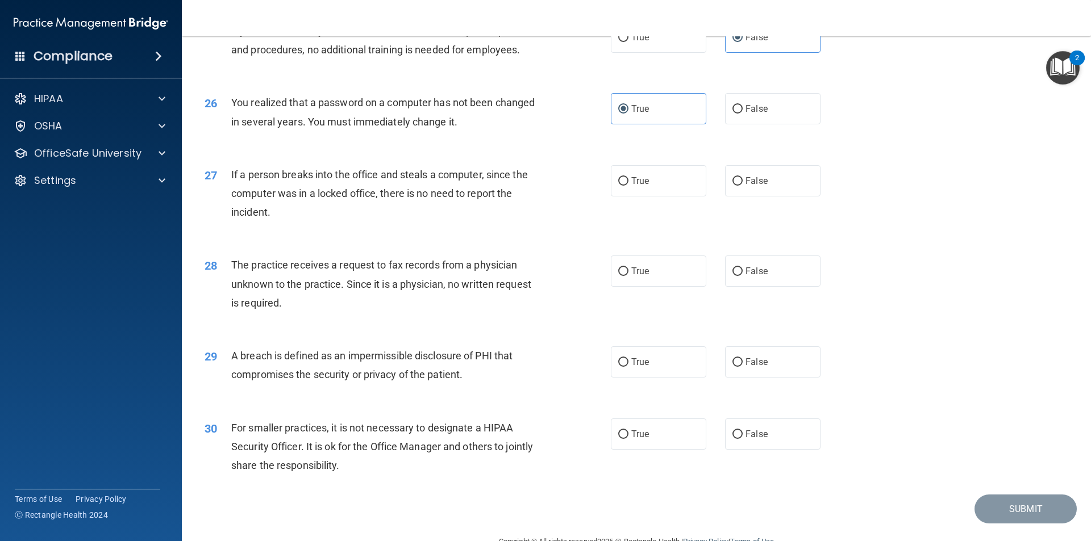
scroll to position [2102, 0]
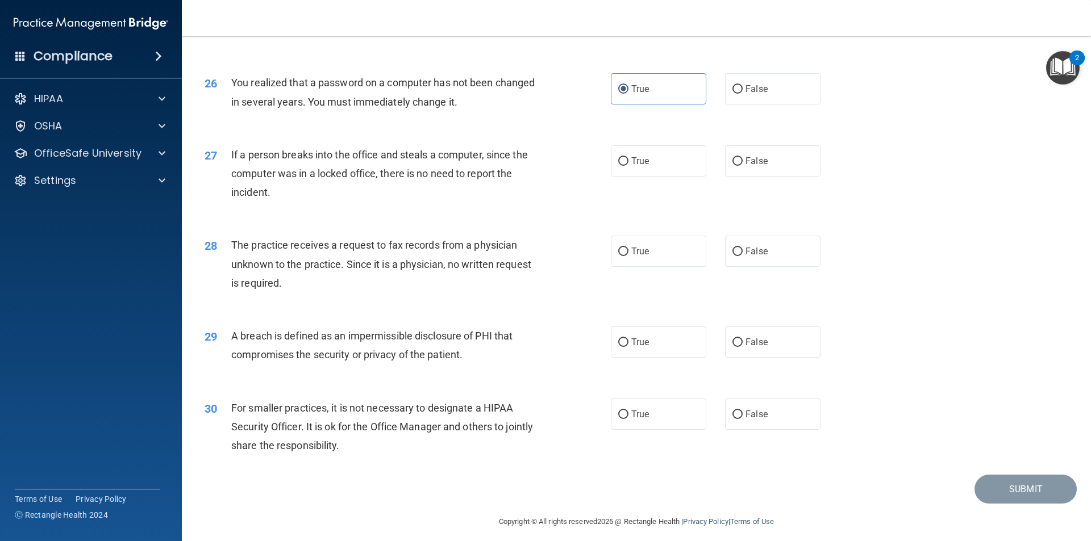
click at [719, 177] on div "True False" at bounding box center [725, 160] width 229 height 31
click at [736, 166] on input "False" at bounding box center [737, 161] width 10 height 9
radio input "true"
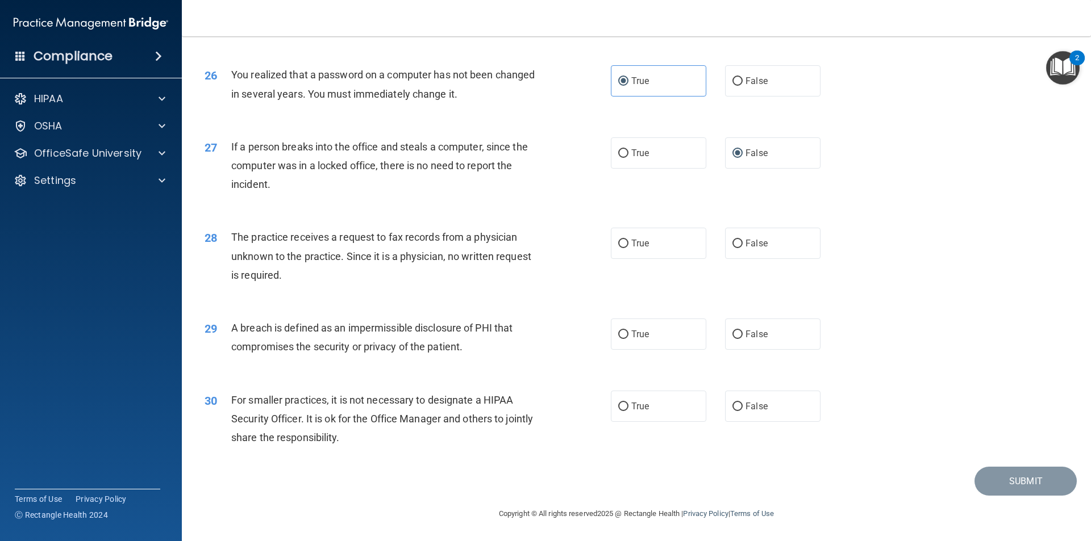
scroll to position [2148, 0]
click at [747, 240] on span "False" at bounding box center [756, 243] width 22 height 11
click at [743, 240] on input "False" at bounding box center [737, 244] width 10 height 9
radio input "true"
click at [686, 330] on label "True" at bounding box center [658, 334] width 95 height 31
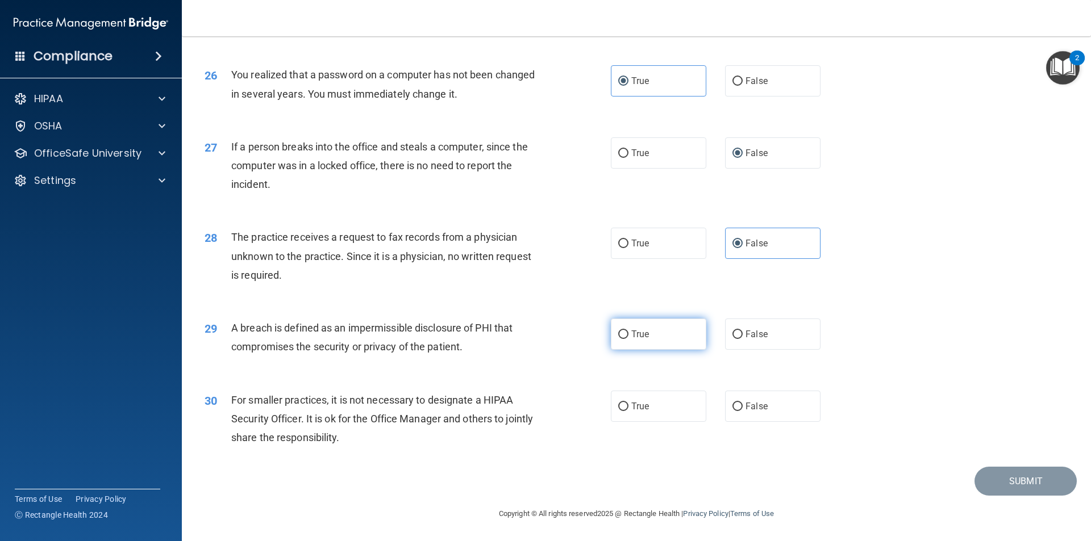
click at [628, 331] on input "True" at bounding box center [623, 335] width 10 height 9
radio input "true"
click at [745, 402] on span "False" at bounding box center [756, 406] width 22 height 11
click at [743, 403] on input "False" at bounding box center [737, 407] width 10 height 9
radio input "true"
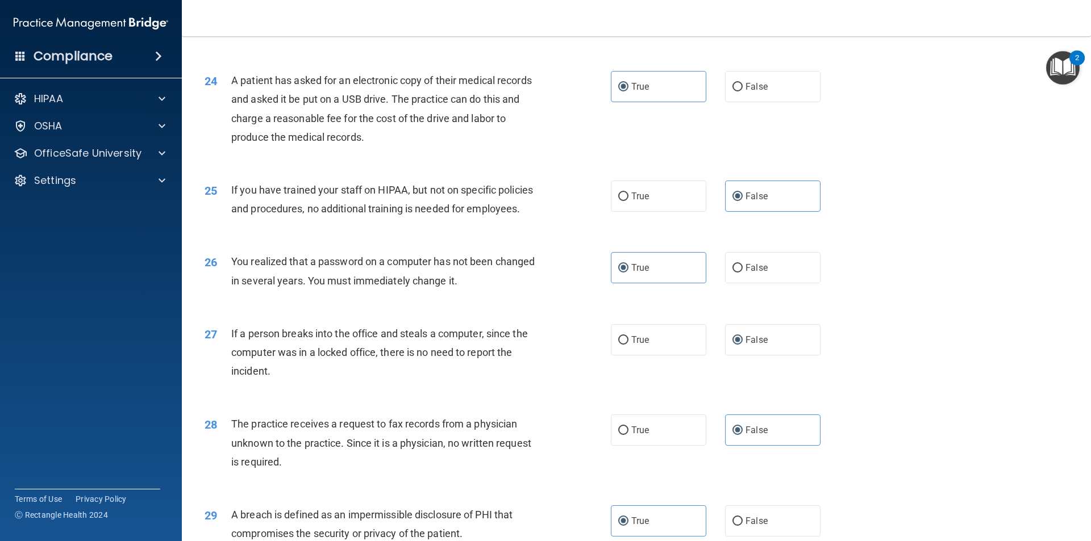
scroll to position [2091, 0]
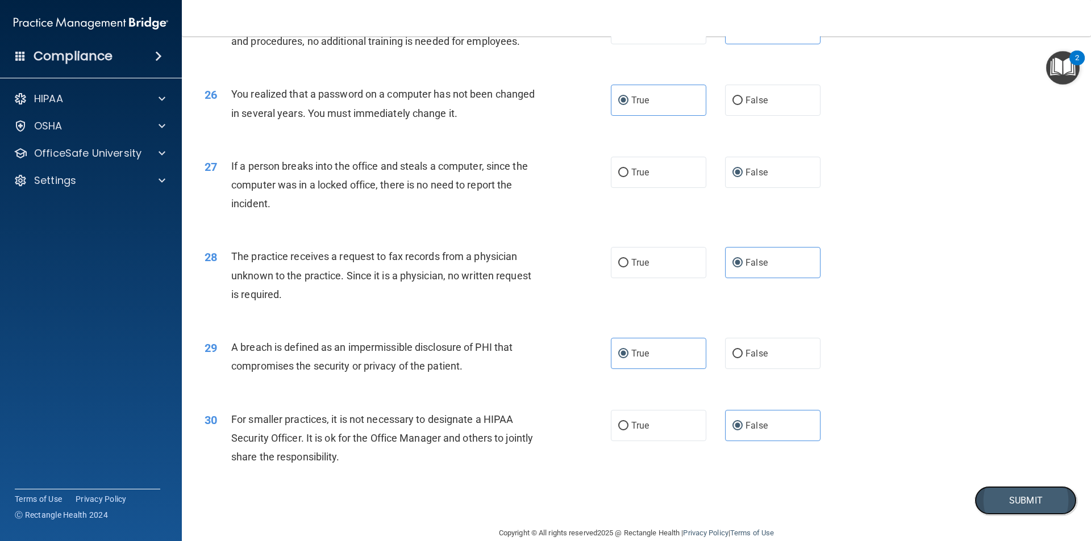
click at [1021, 515] on button "Submit" at bounding box center [1025, 500] width 102 height 29
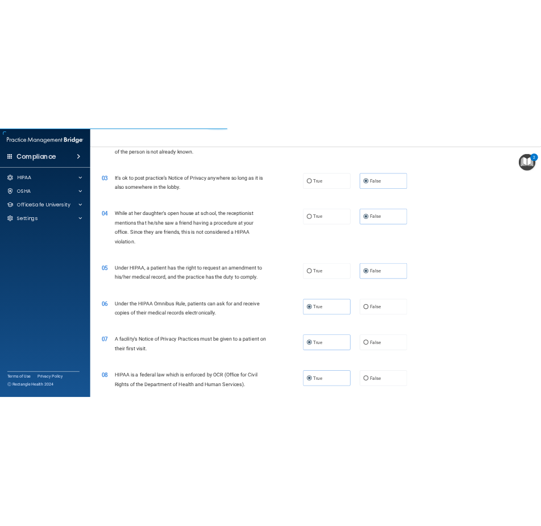
scroll to position [0, 0]
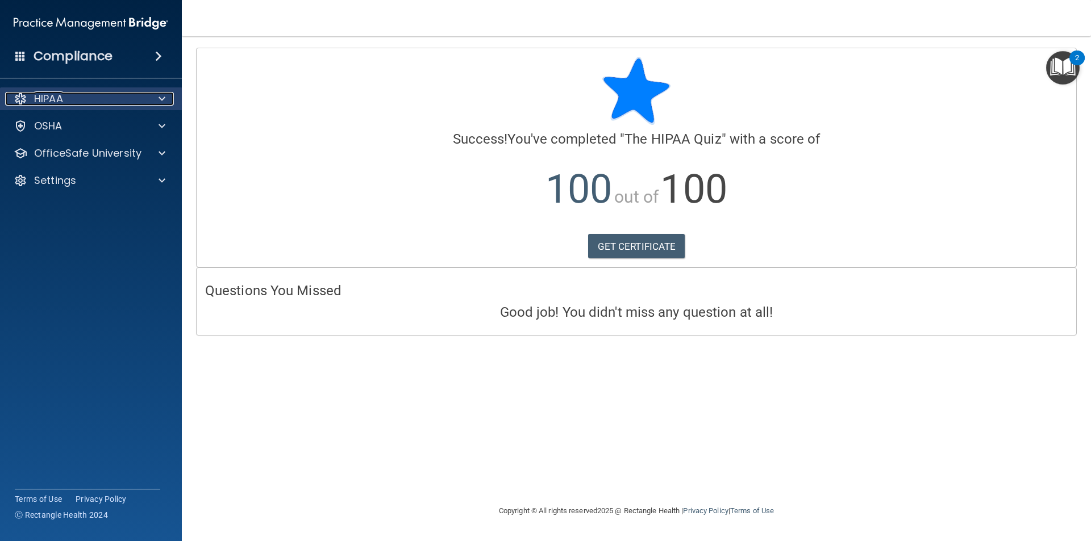
click at [132, 97] on div "HIPAA" at bounding box center [75, 99] width 141 height 14
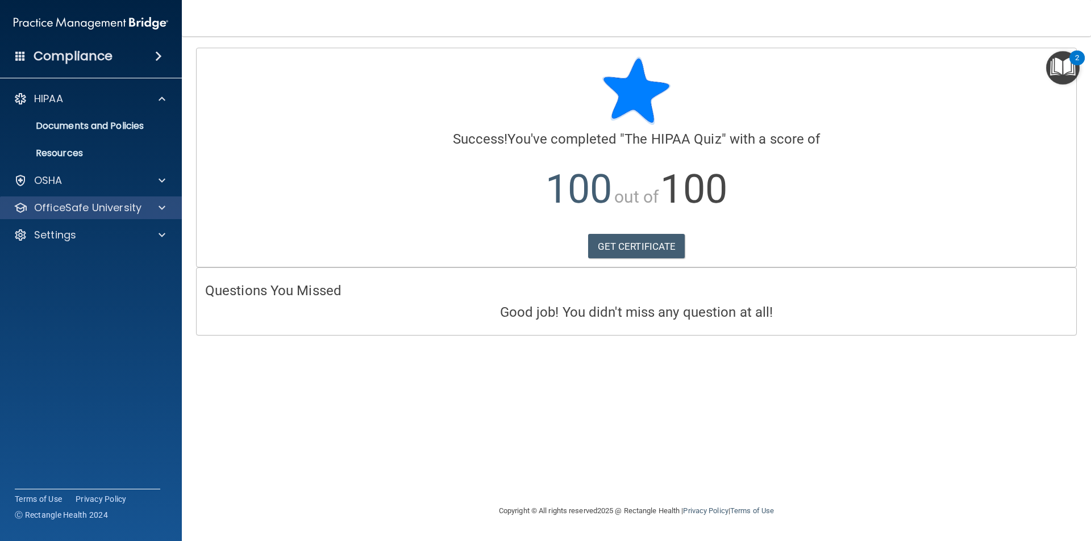
click at [141, 201] on div "OfficeSafe University" at bounding box center [91, 208] width 182 height 23
click at [82, 208] on p "OfficeSafe University" at bounding box center [87, 208] width 107 height 14
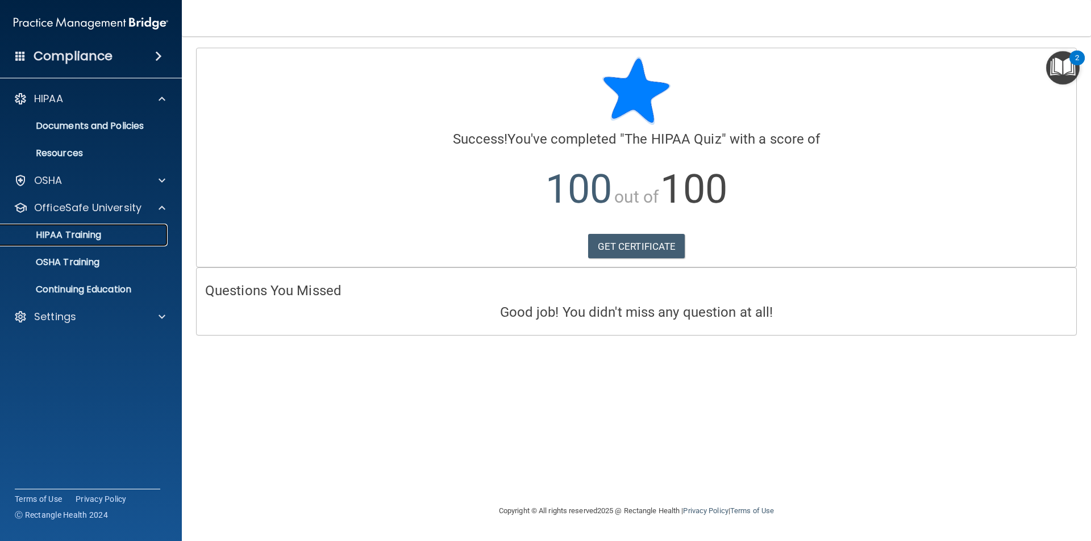
click at [73, 234] on p "HIPAA Training" at bounding box center [54, 235] width 94 height 11
